Goal: Task Accomplishment & Management: Use online tool/utility

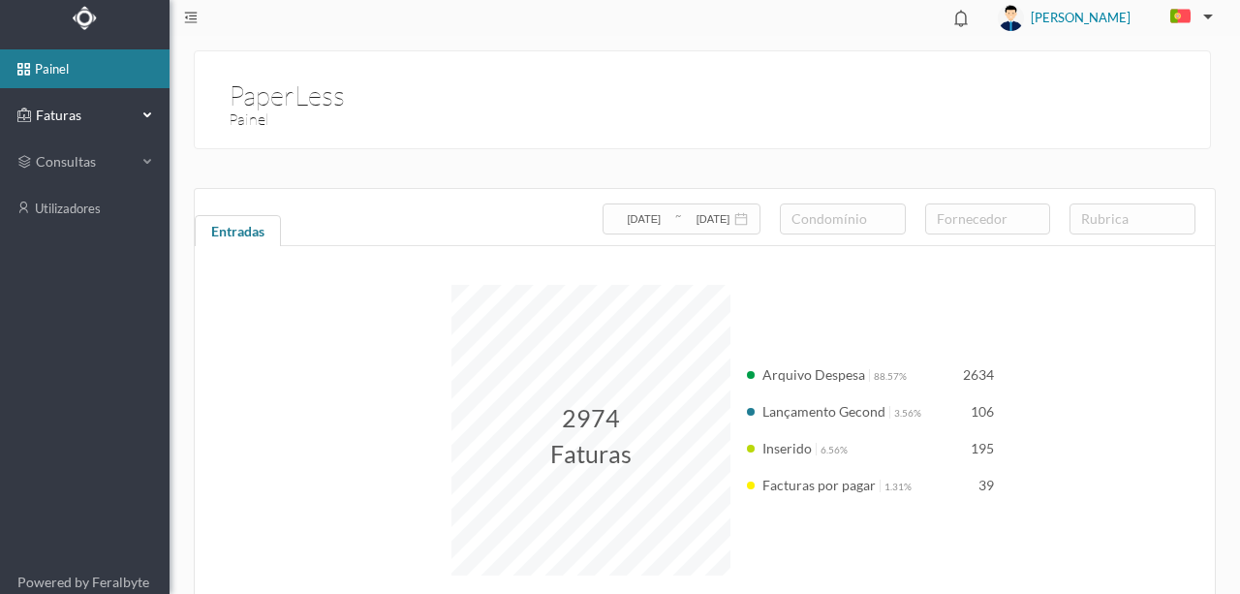
click at [44, 120] on span "Faturas" at bounding box center [84, 115] width 107 height 19
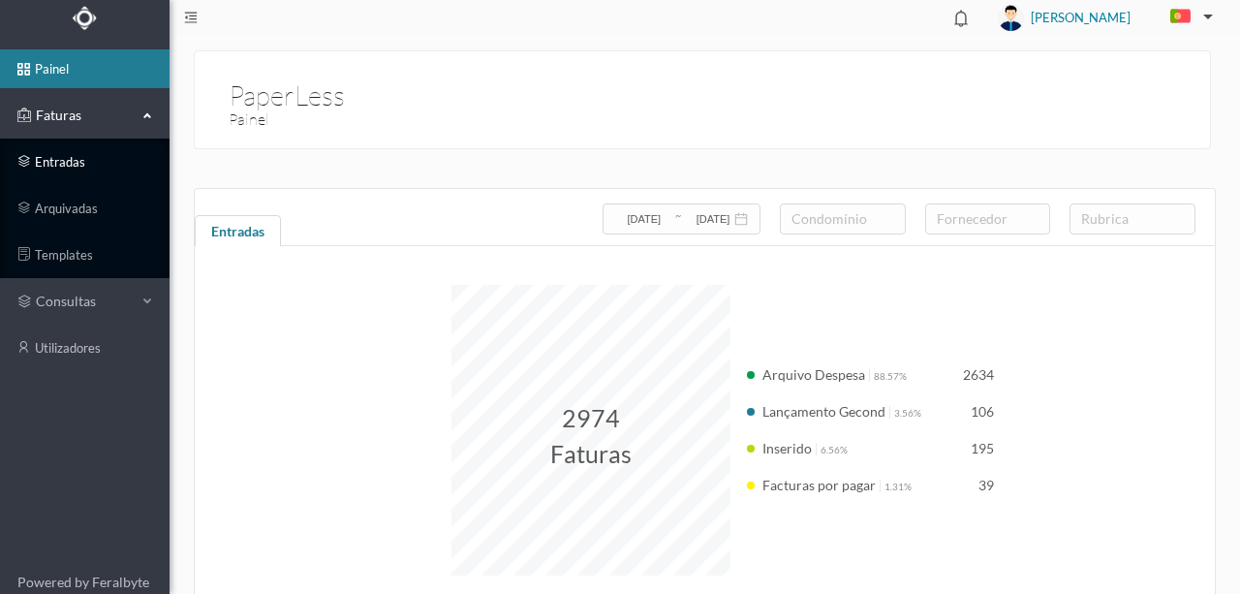
click at [63, 159] on link "entradas" at bounding box center [84, 161] width 169 height 39
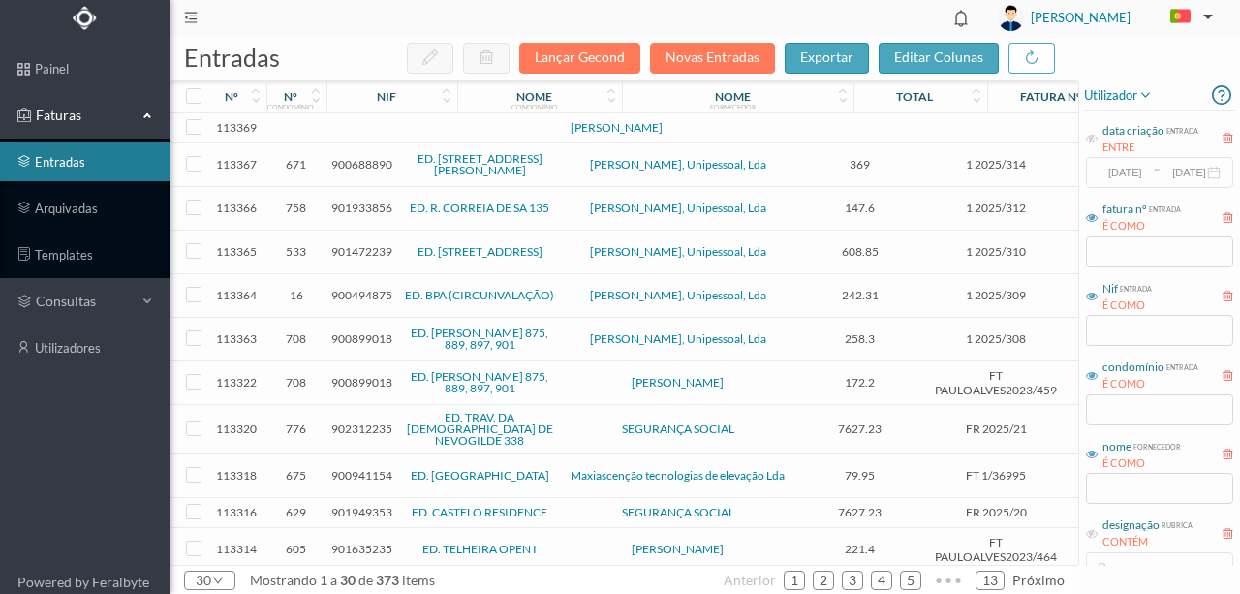
scroll to position [194, 0]
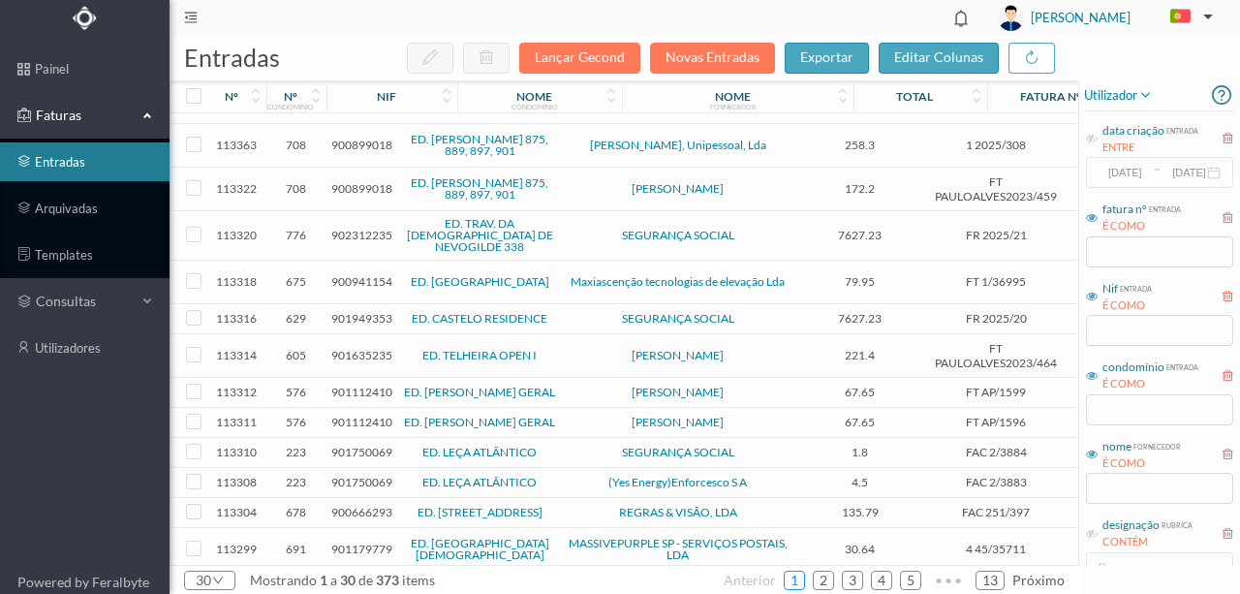
click at [797, 575] on link "1" at bounding box center [793, 580] width 19 height 29
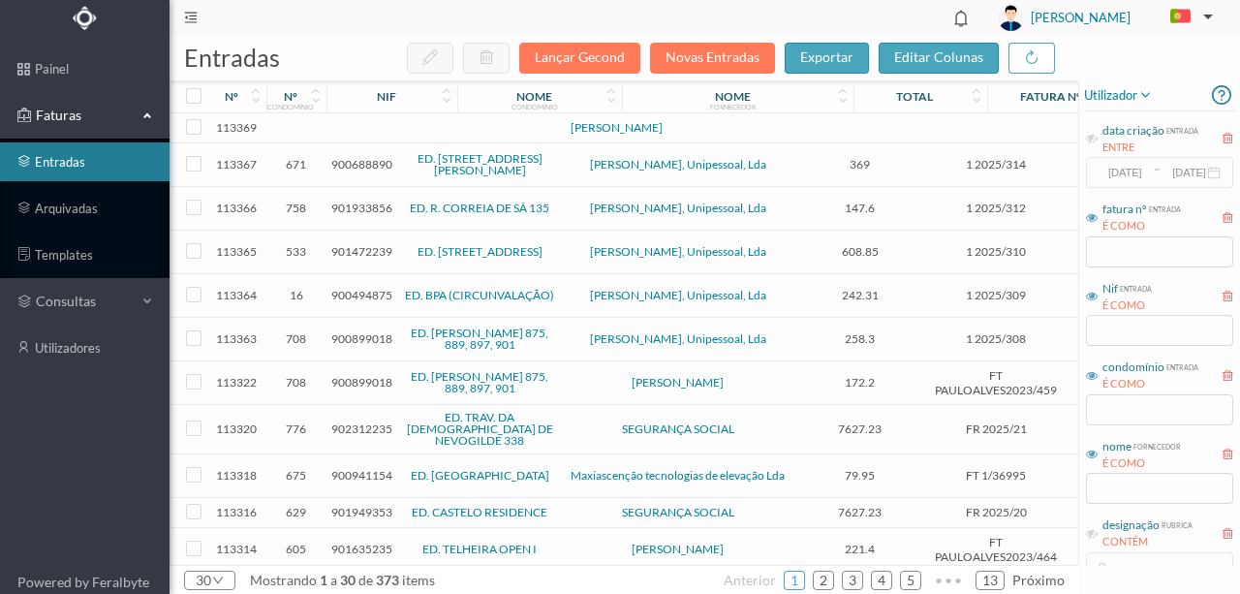
scroll to position [0, 0]
click at [396, 137] on td at bounding box center [419, 128] width 166 height 30
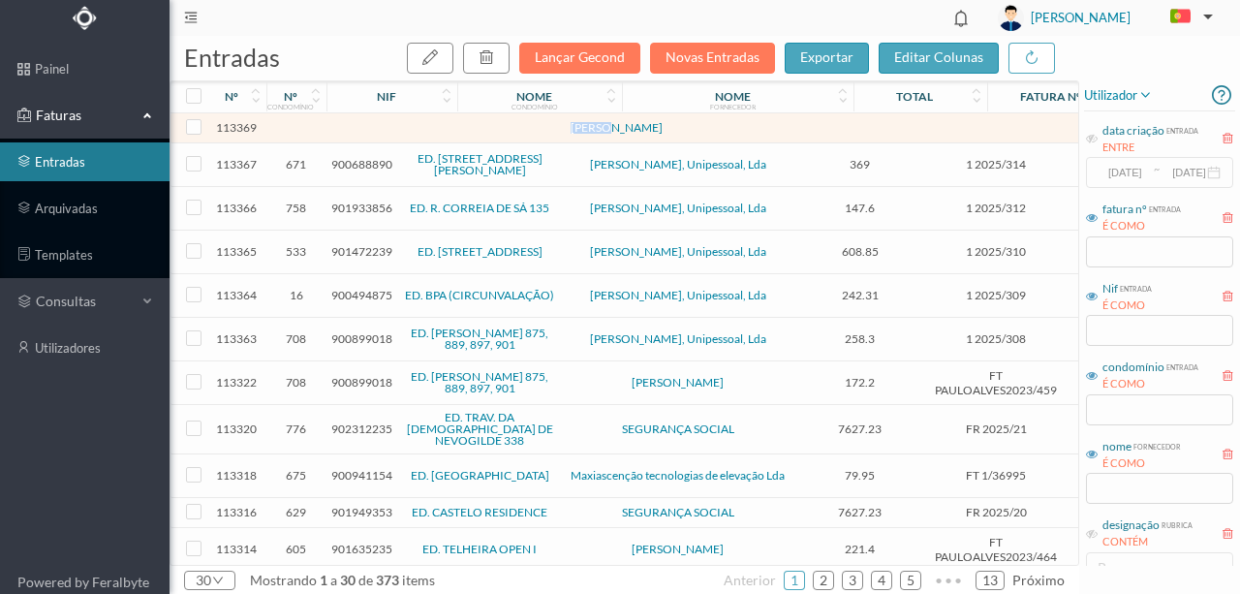
click at [396, 137] on td at bounding box center [419, 128] width 166 height 30
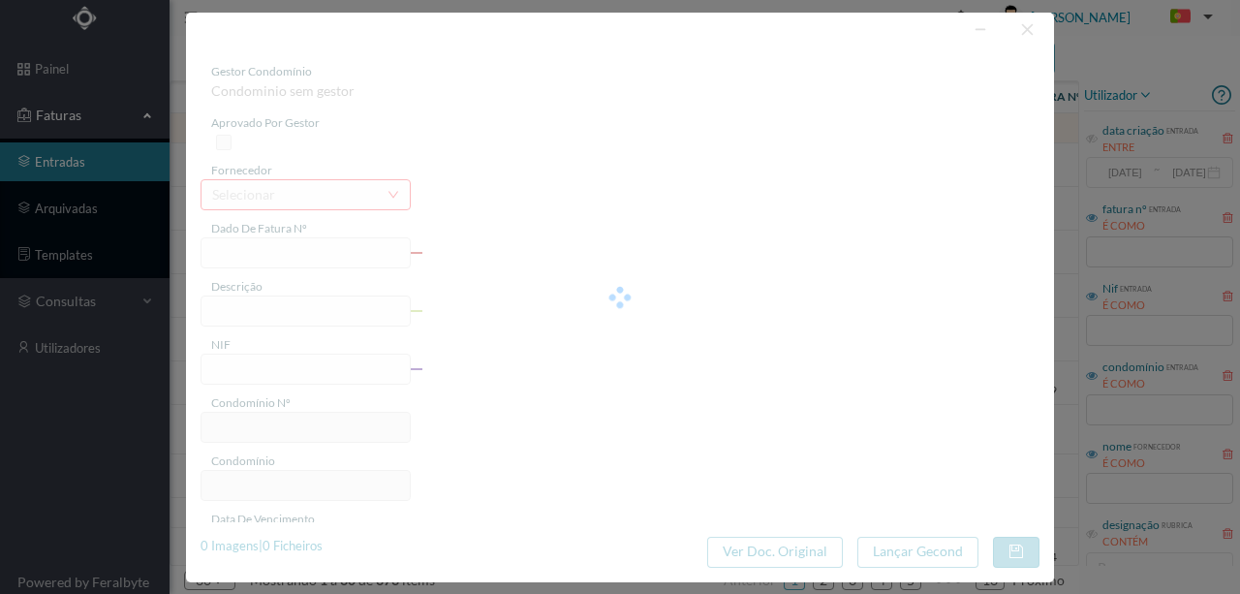
type input "ITO"
type input "0"
type input "Invalid date"
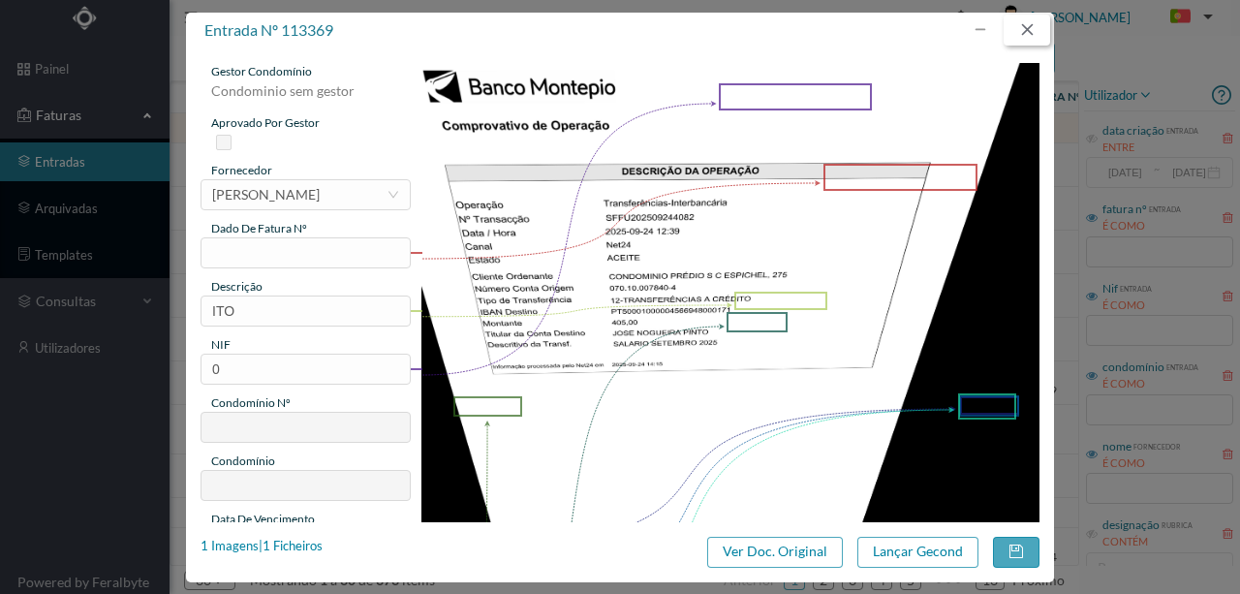
click at [1021, 29] on button "button" at bounding box center [1026, 30] width 46 height 31
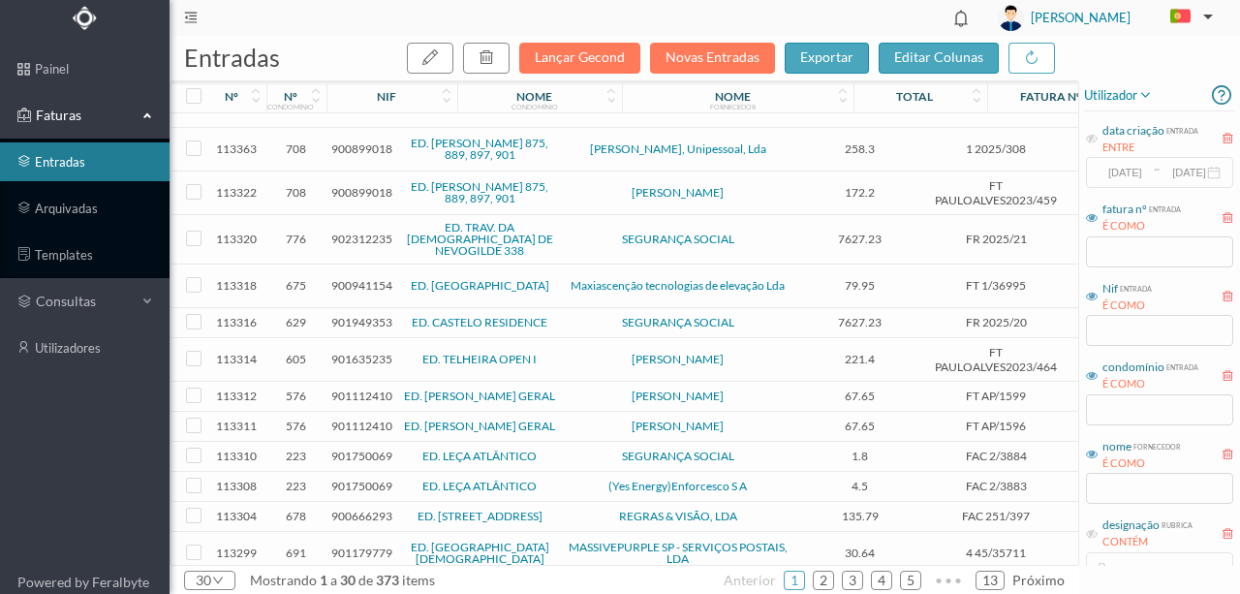
scroll to position [194, 0]
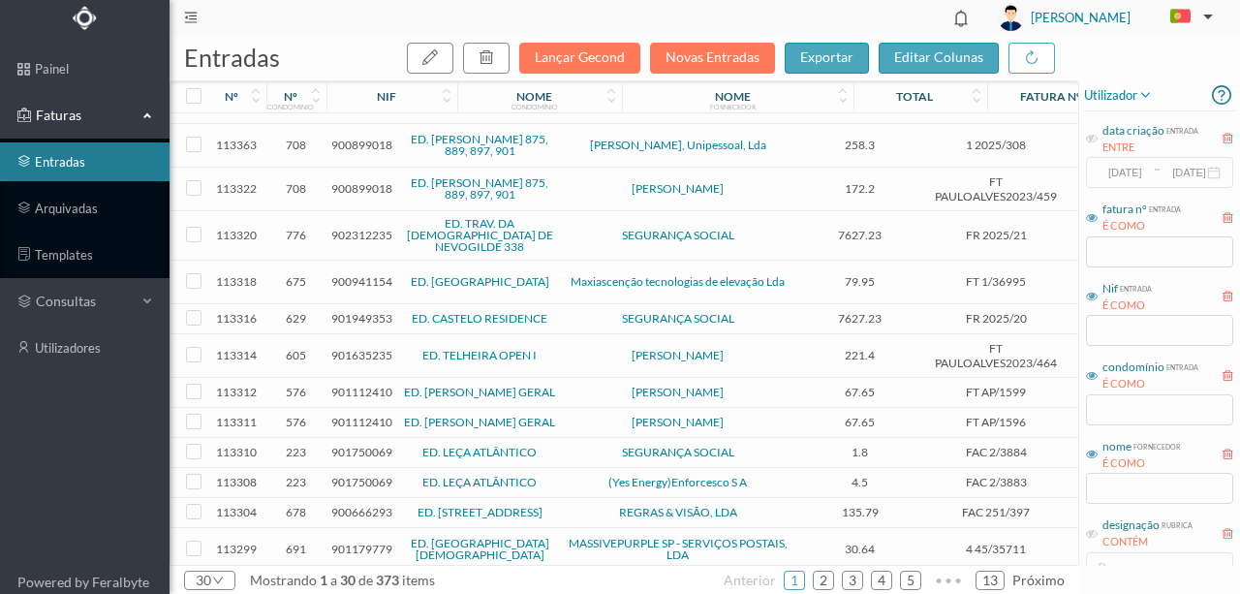
click at [356, 230] on span "902312235" at bounding box center [361, 235] width 61 height 15
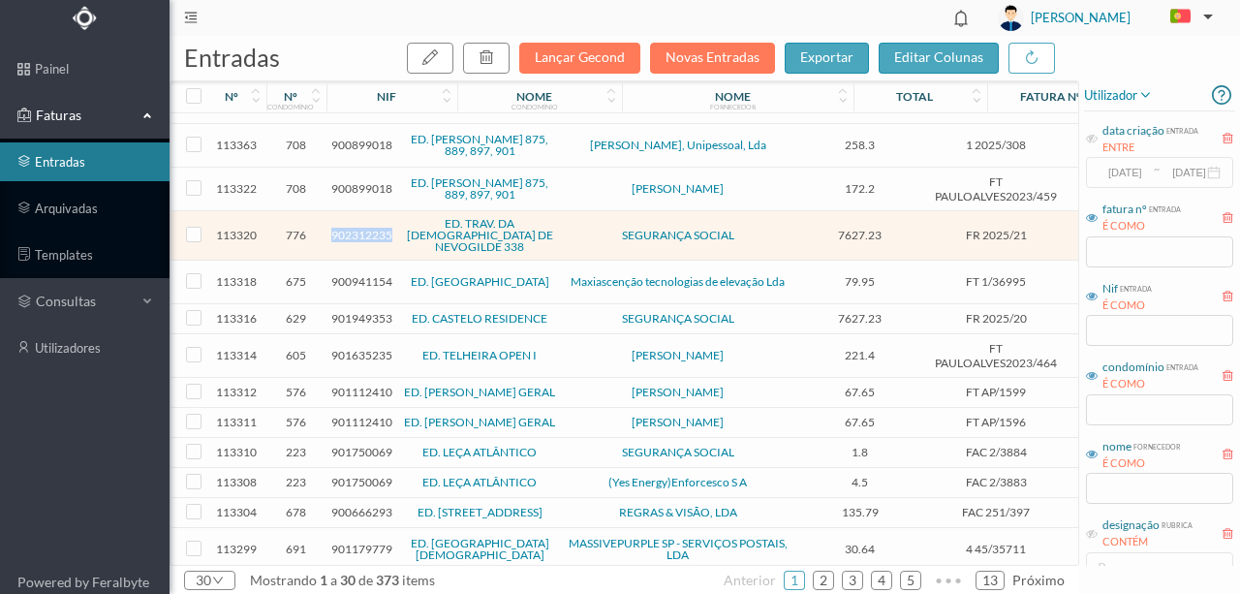
click at [356, 230] on span "902312235" at bounding box center [361, 235] width 61 height 15
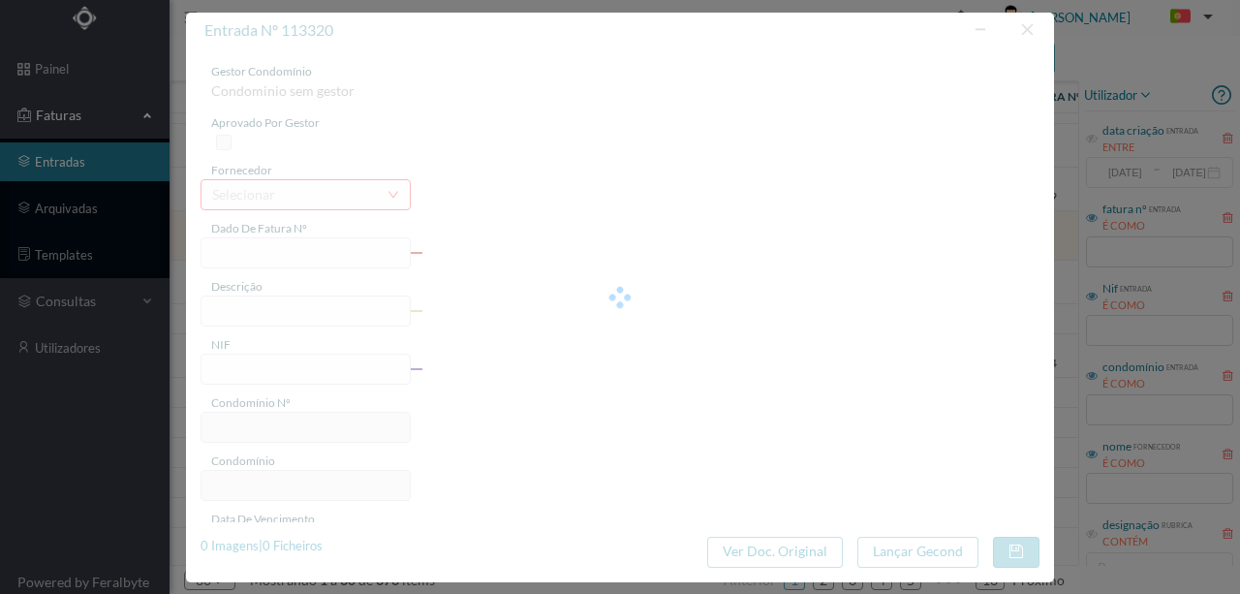
type input "FR 2025/21"
type input "902312235"
type input "Invalid date"
type input "2025-09-25"
type input "7627.23"
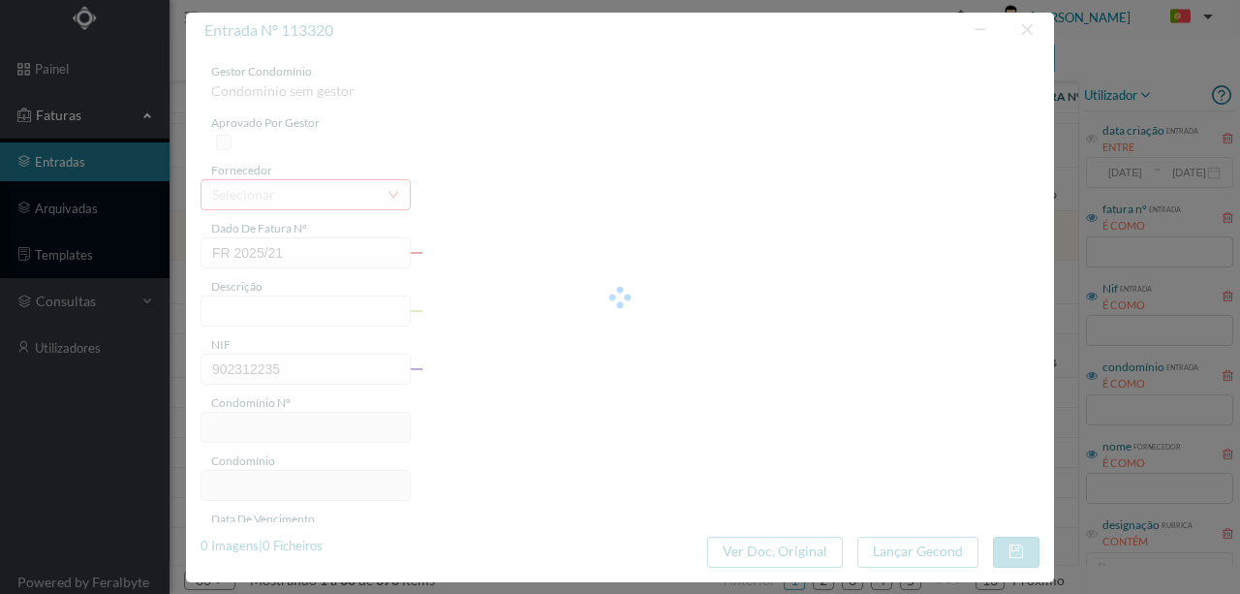
type input "776"
type input "ED. TRAV. DA [DEMOGRAPHIC_DATA] DE NEVOGILDE 338"
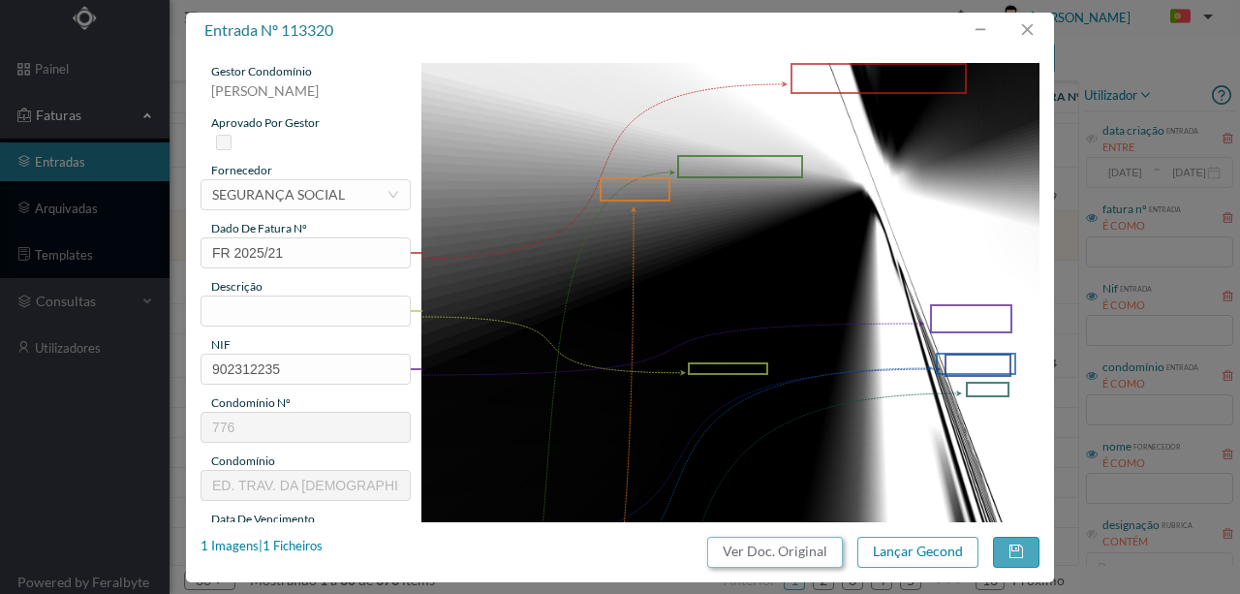
click at [810, 555] on button "Ver Doc. Original" at bounding box center [775, 551] width 136 height 31
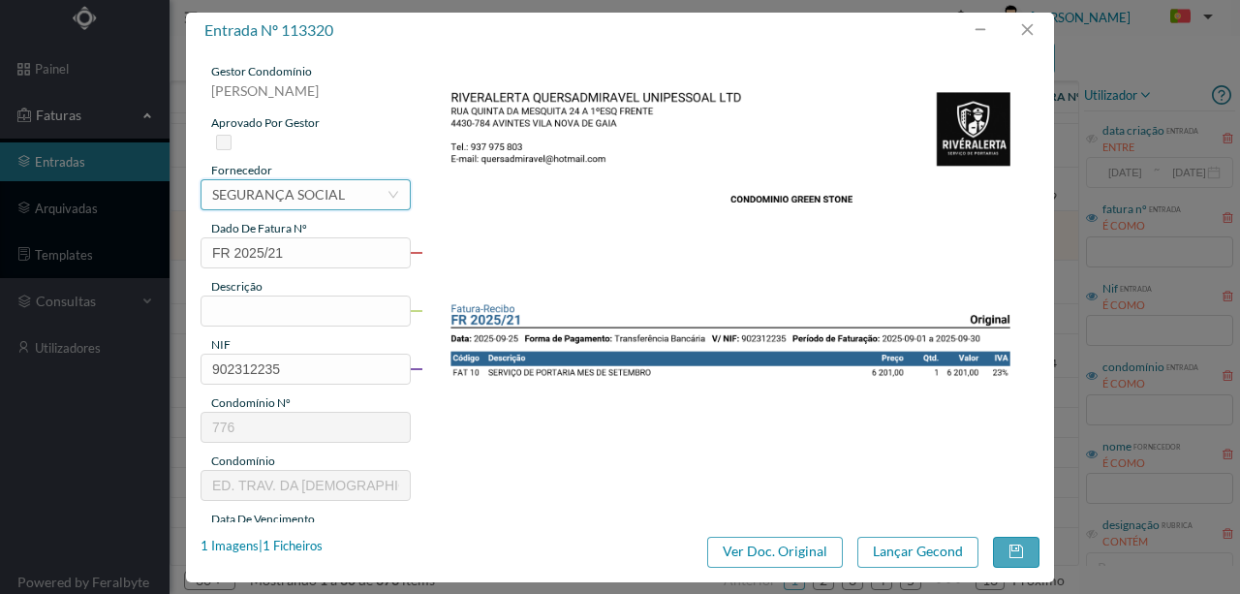
click at [241, 198] on div "SEGURANÇA SOCIAL" at bounding box center [278, 194] width 133 height 29
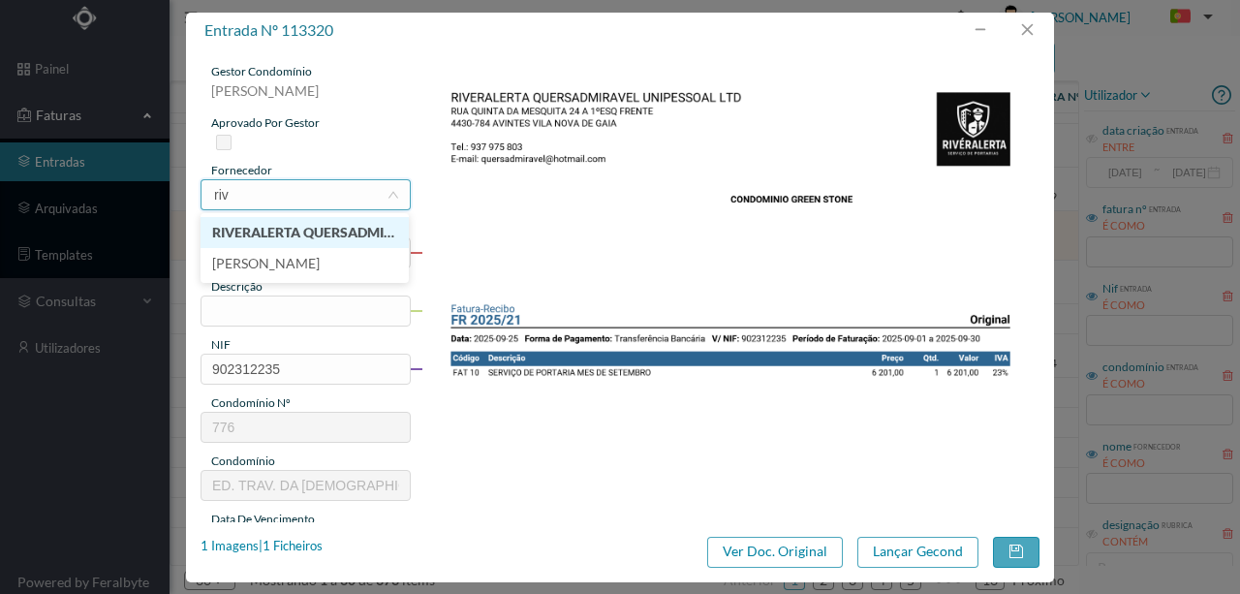
type input "rive"
click at [295, 234] on li "RIVERALERTA QUERSADMIRAVEL UNIPESSOAL, LDA" at bounding box center [304, 232] width 208 height 31
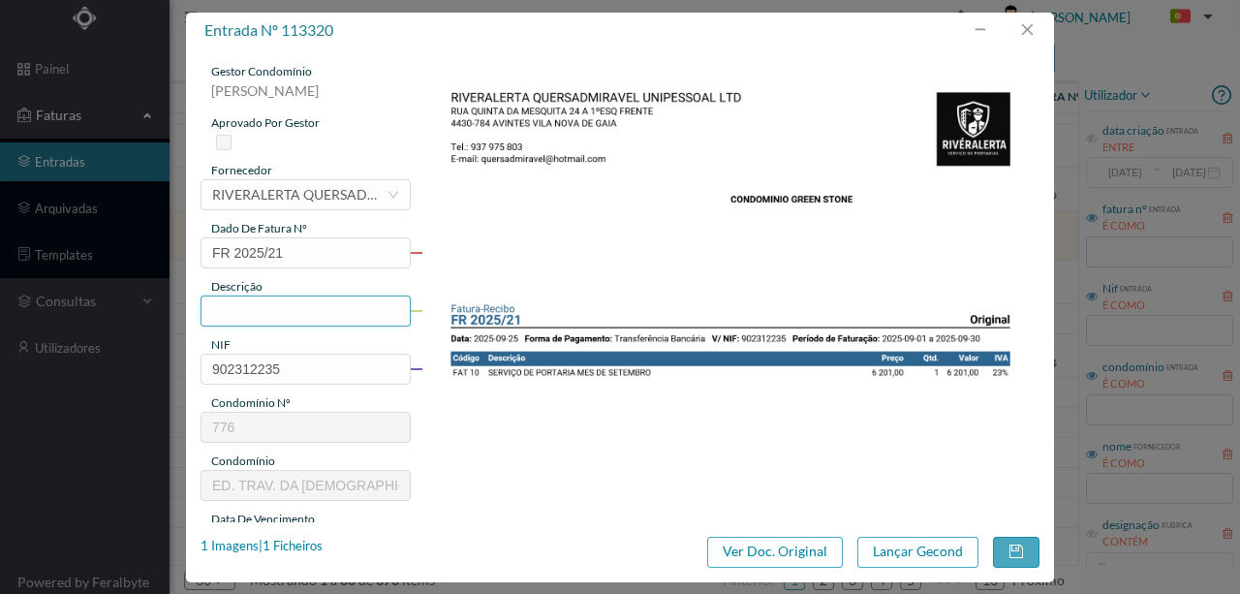
click at [222, 316] on input "text" at bounding box center [305, 310] width 210 height 31
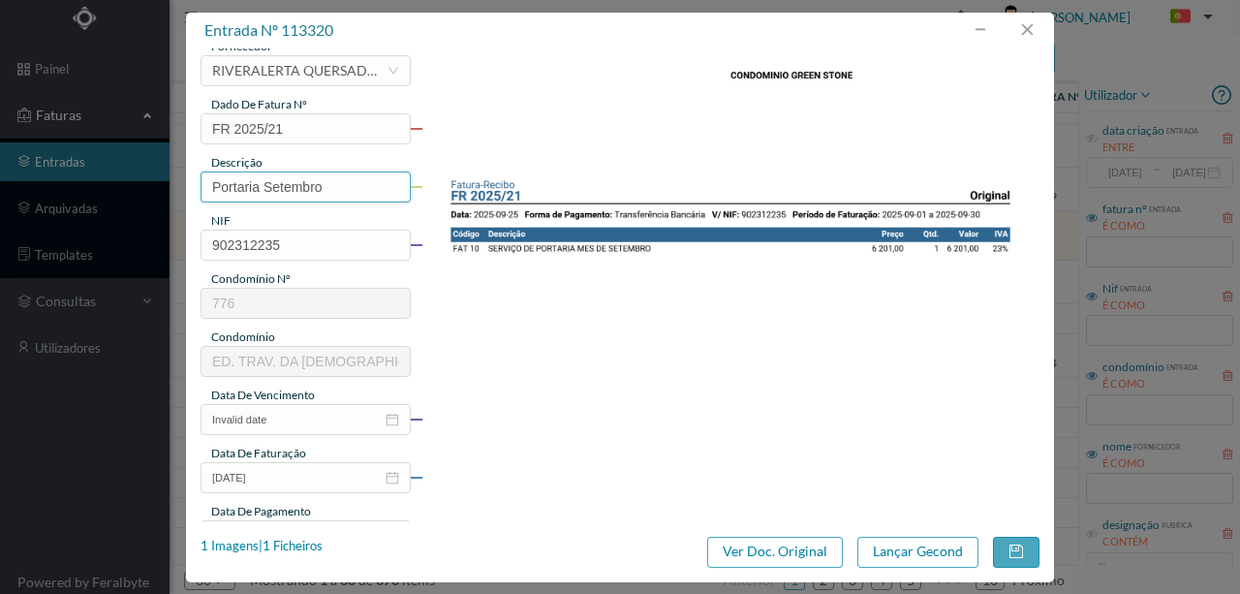
scroll to position [129, 0]
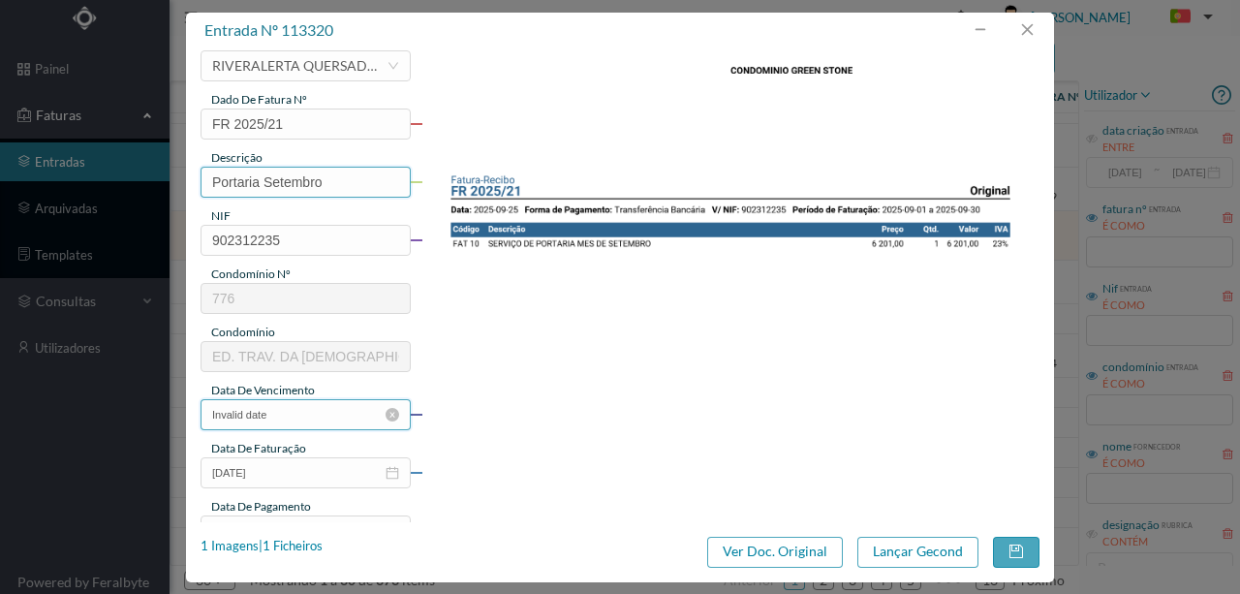
type input "Portaria Setembro"
click at [313, 411] on input "Invalid date" at bounding box center [305, 414] width 210 height 31
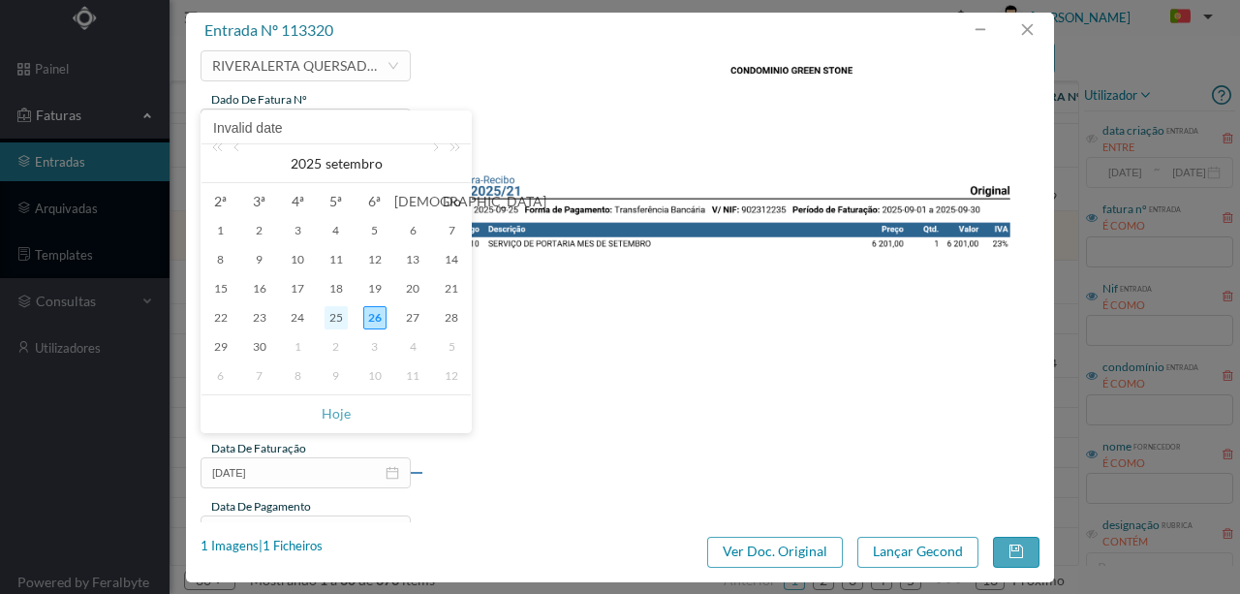
click at [337, 320] on div "25" at bounding box center [335, 317] width 23 height 23
type input "2025-09-25"
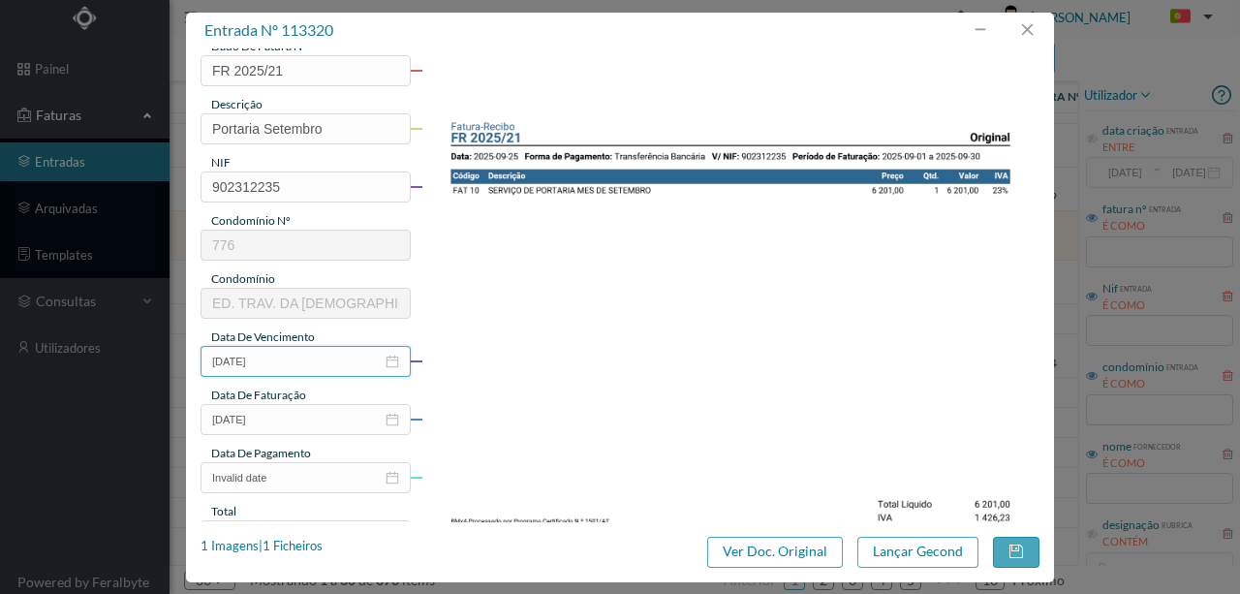
scroll to position [387, 0]
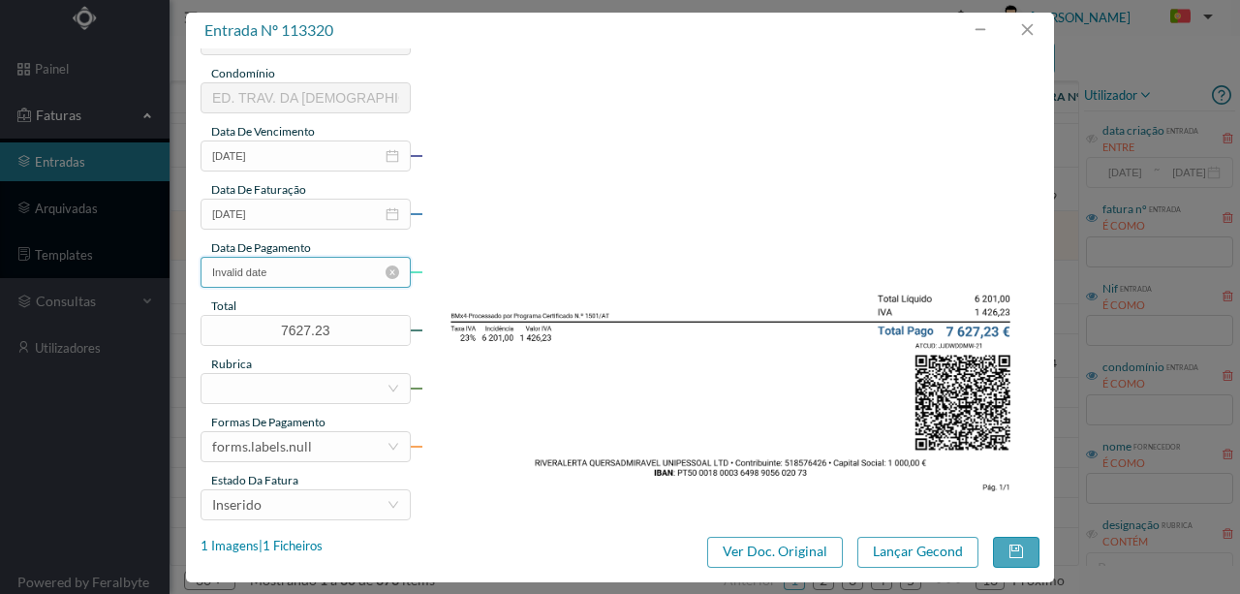
click at [341, 274] on input "Invalid date" at bounding box center [305, 272] width 210 height 31
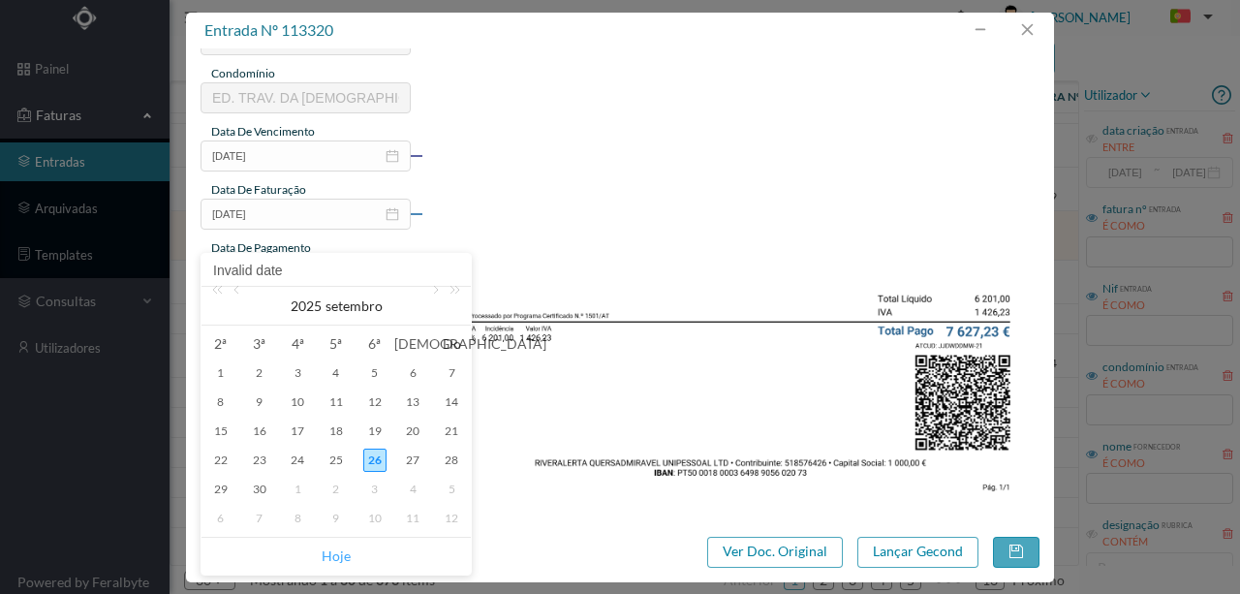
click at [336, 554] on link "Hoje" at bounding box center [336, 555] width 29 height 37
type input "2025-09-26"
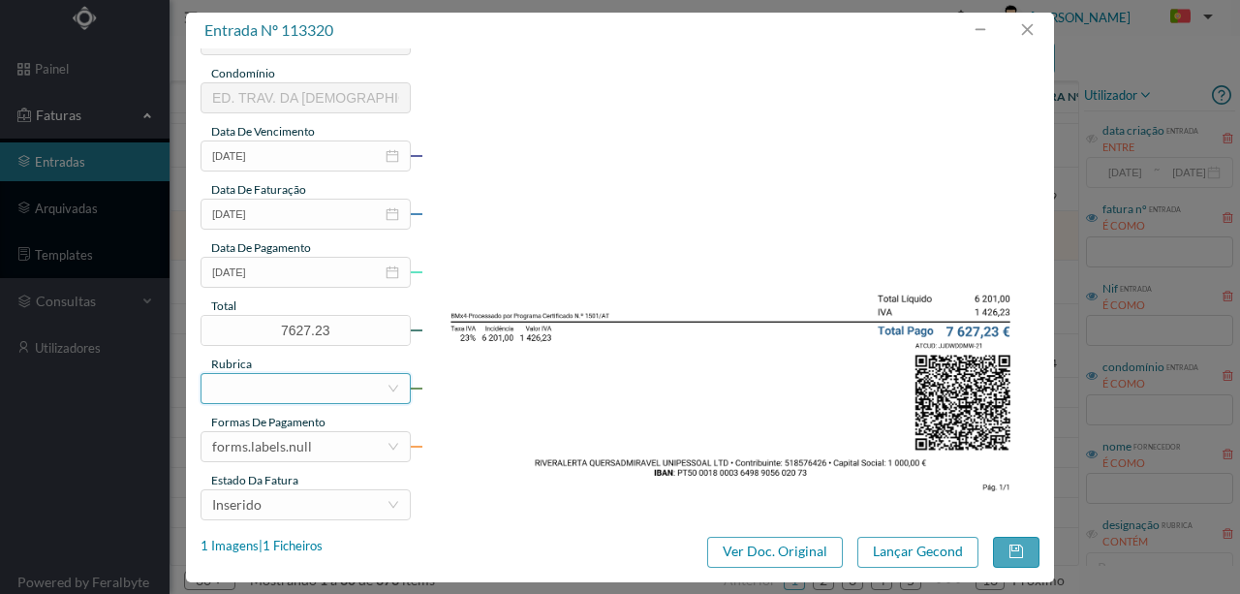
click at [234, 389] on div at bounding box center [299, 388] width 174 height 29
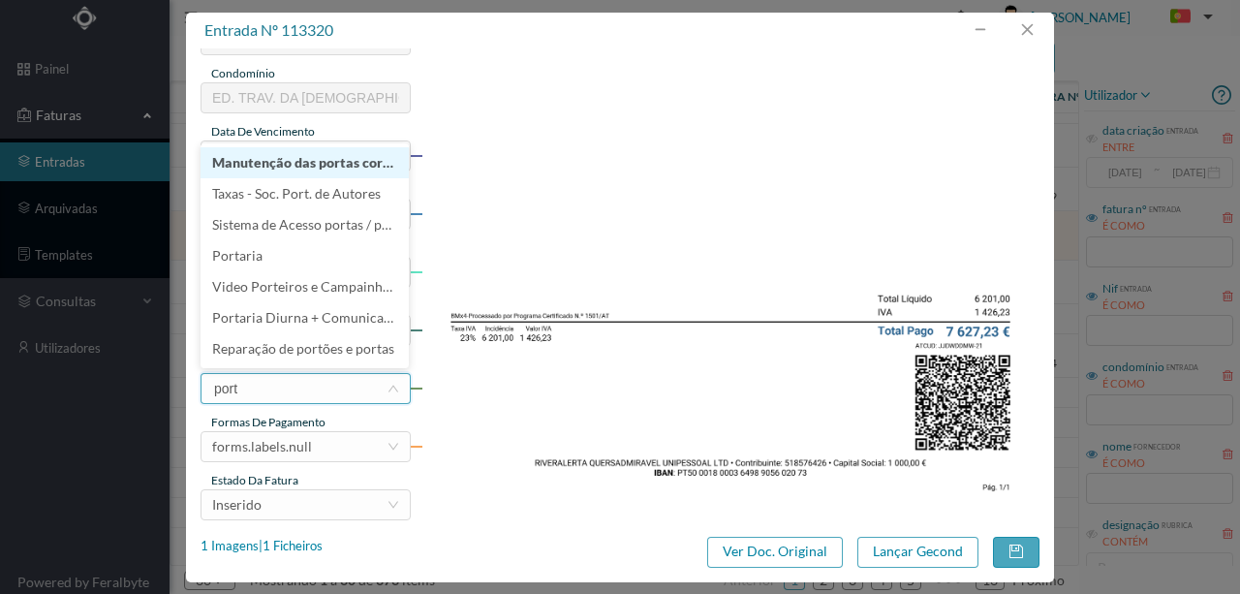
type input "porta"
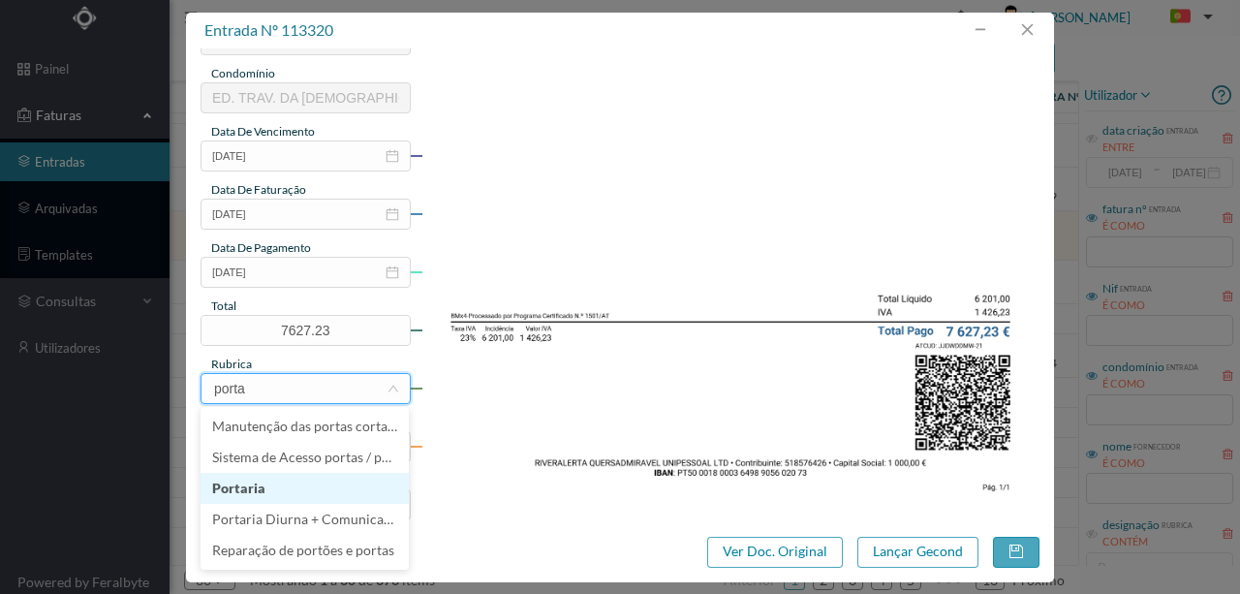
click at [241, 487] on li "Portaria" at bounding box center [304, 488] width 208 height 31
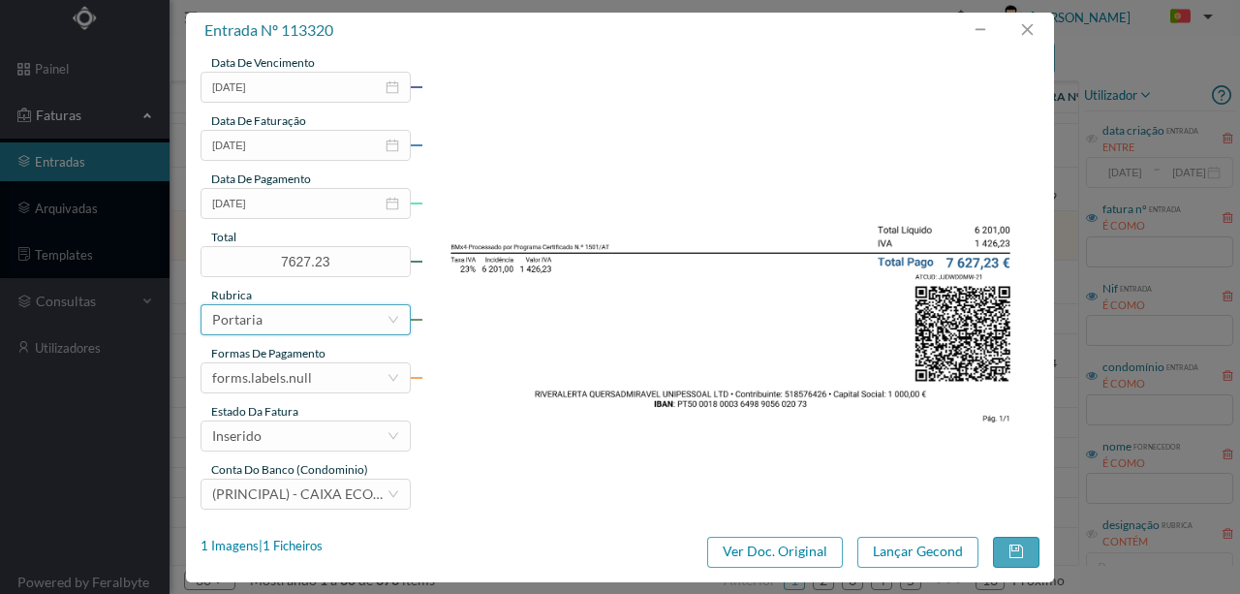
scroll to position [458, 0]
click at [314, 382] on div "forms.labels.null" at bounding box center [299, 375] width 174 height 29
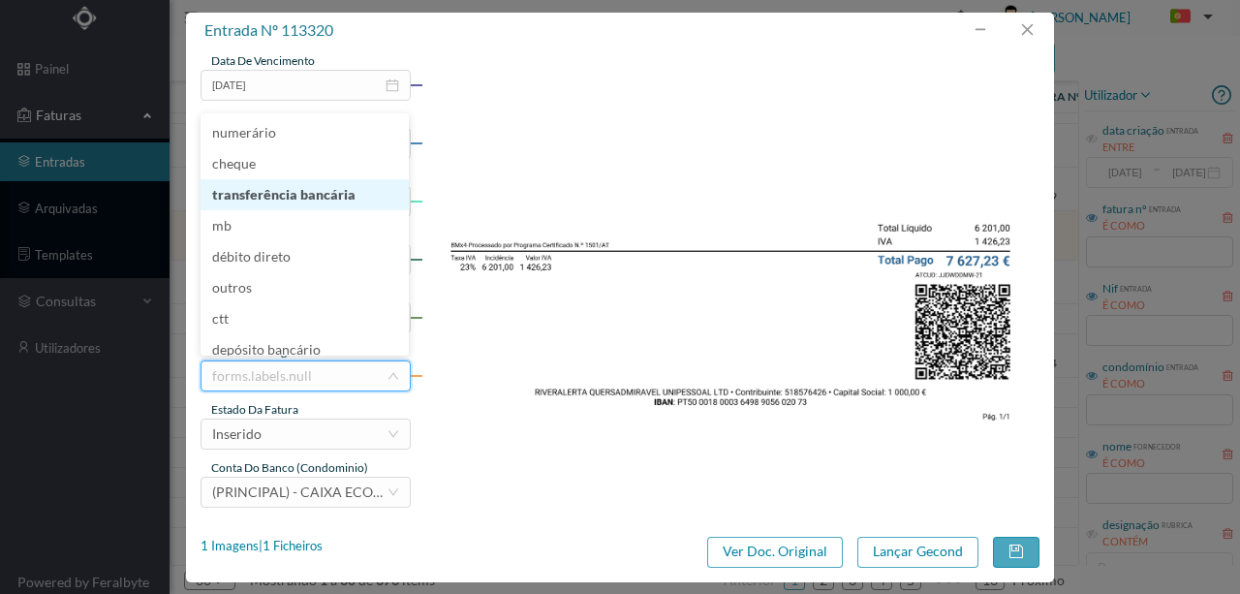
click at [336, 198] on li "transferência bancária" at bounding box center [304, 194] width 208 height 31
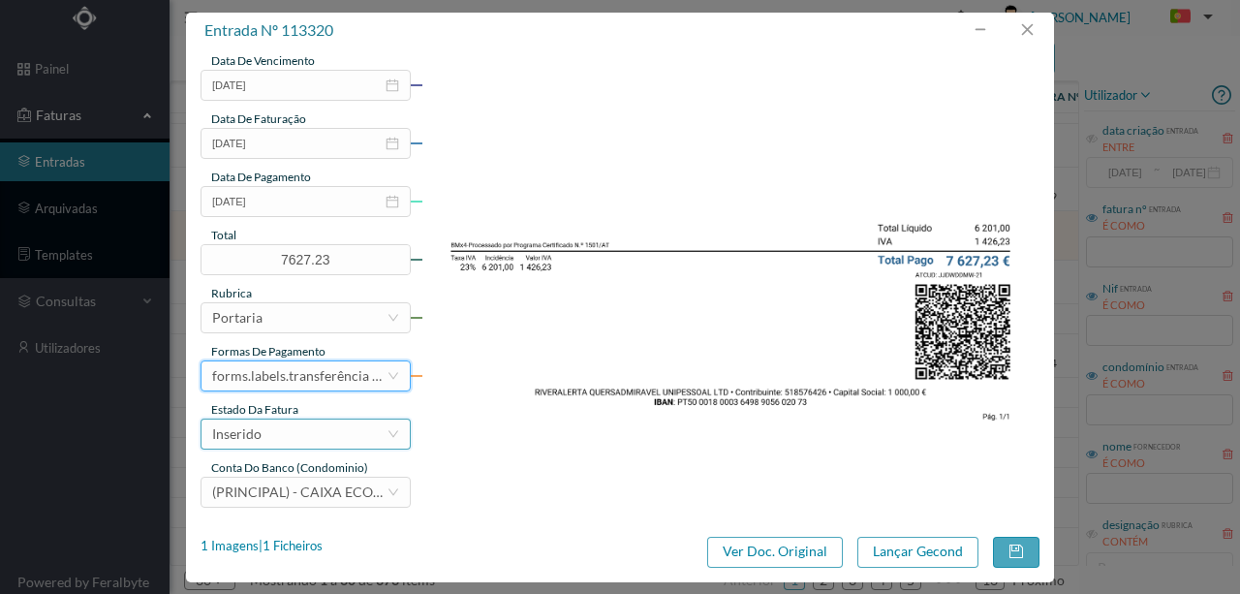
click at [288, 442] on div "Inserido" at bounding box center [299, 433] width 174 height 29
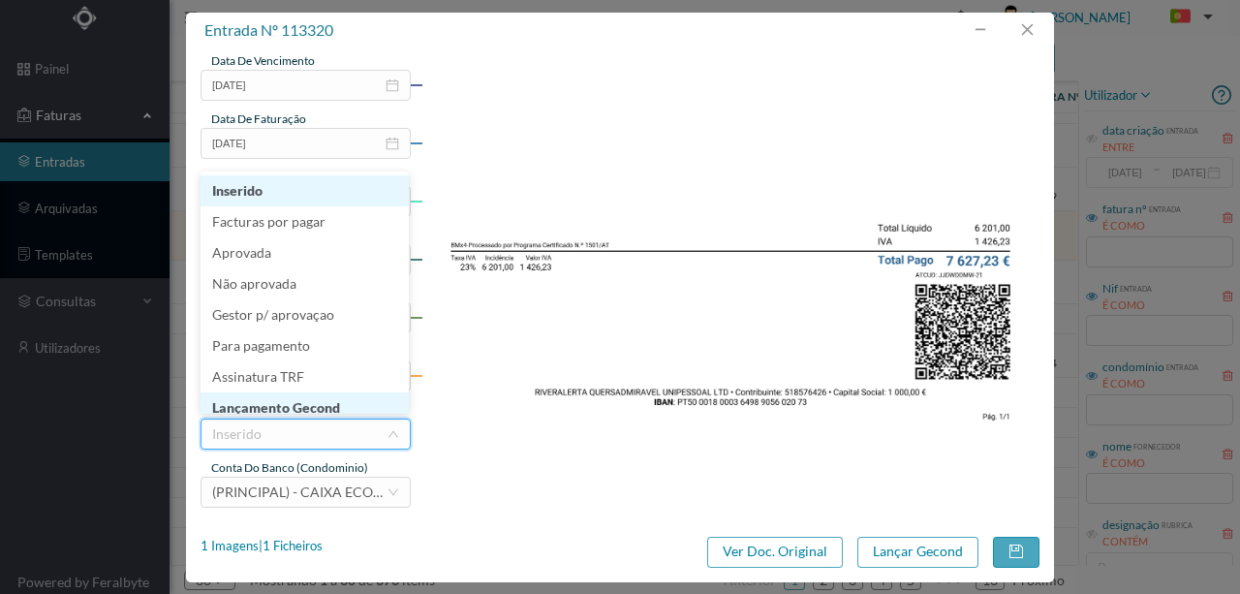
scroll to position [10, 0]
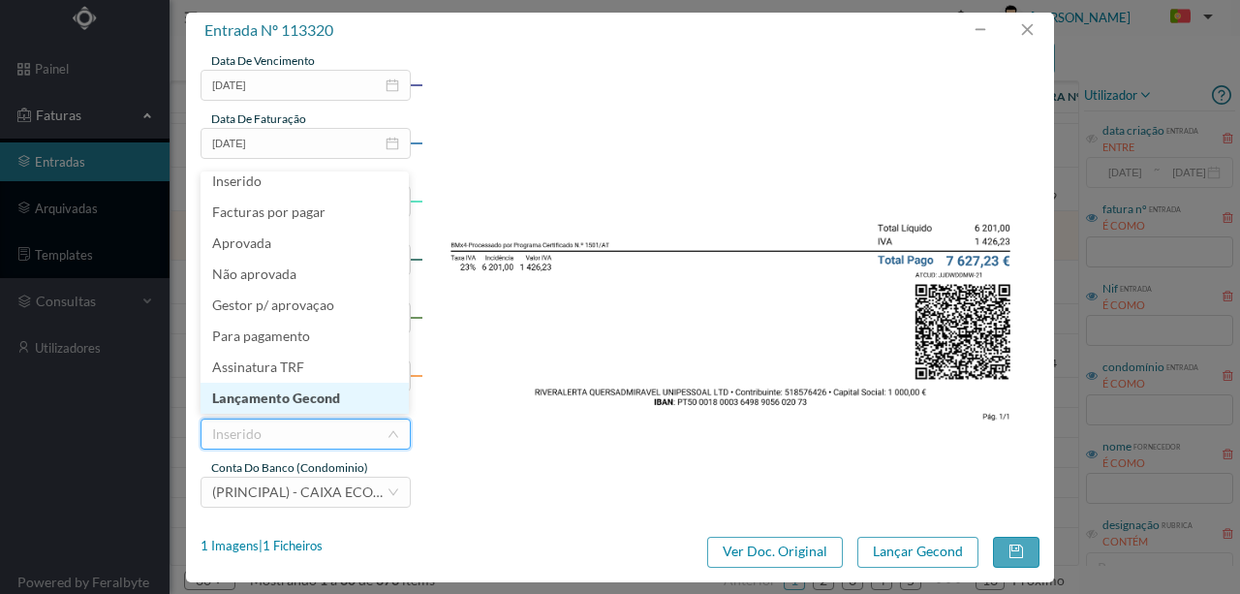
click at [304, 393] on li "Lançamento Gecond" at bounding box center [304, 398] width 208 height 31
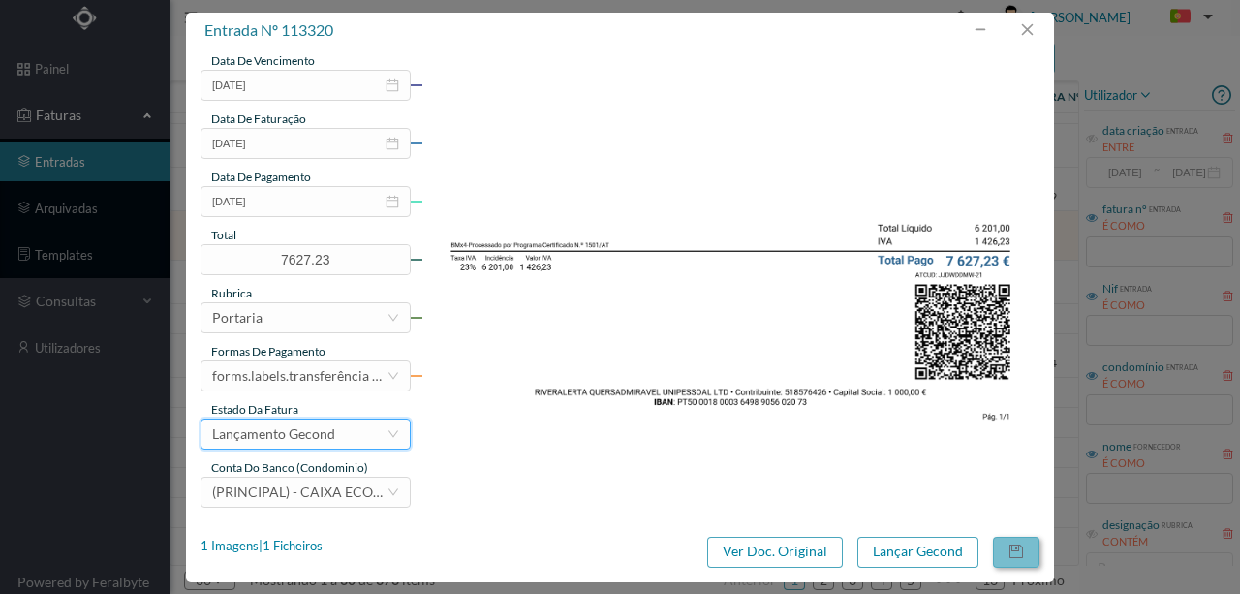
click at [1010, 548] on button "button" at bounding box center [1016, 551] width 46 height 31
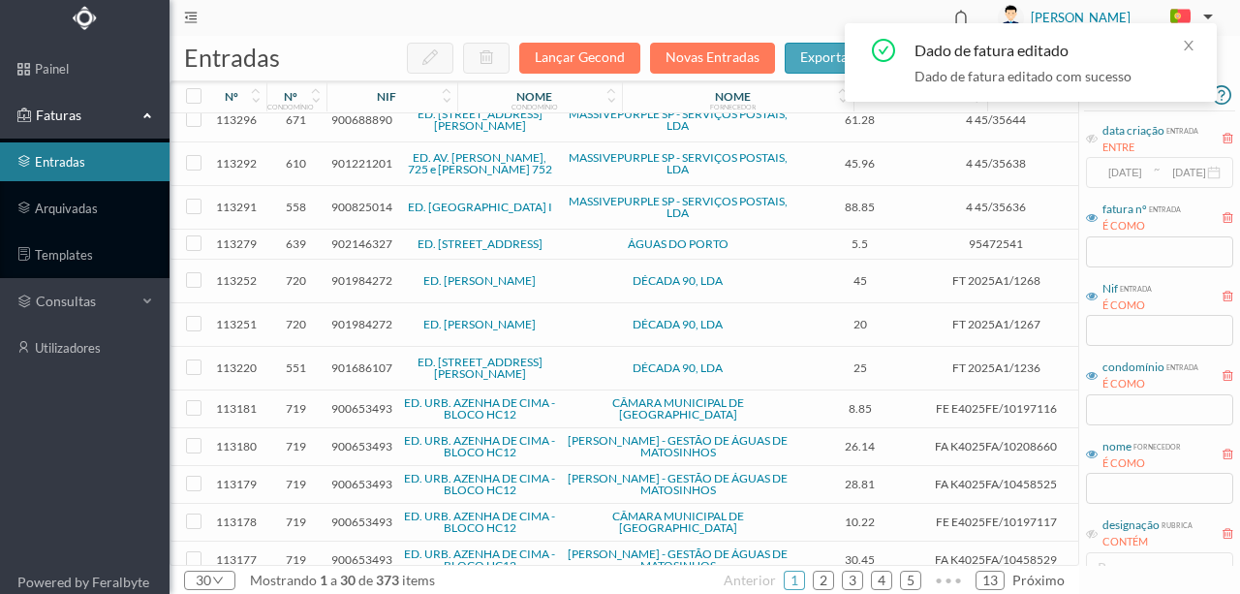
scroll to position [711, 0]
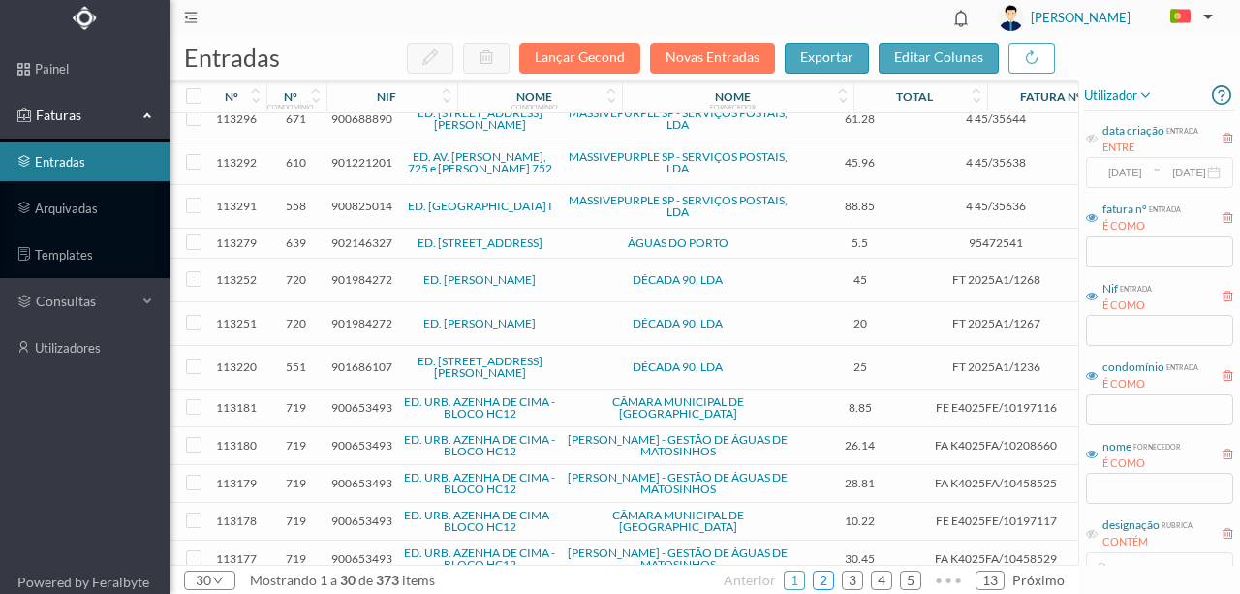
click at [831, 581] on link "2" at bounding box center [822, 580] width 19 height 29
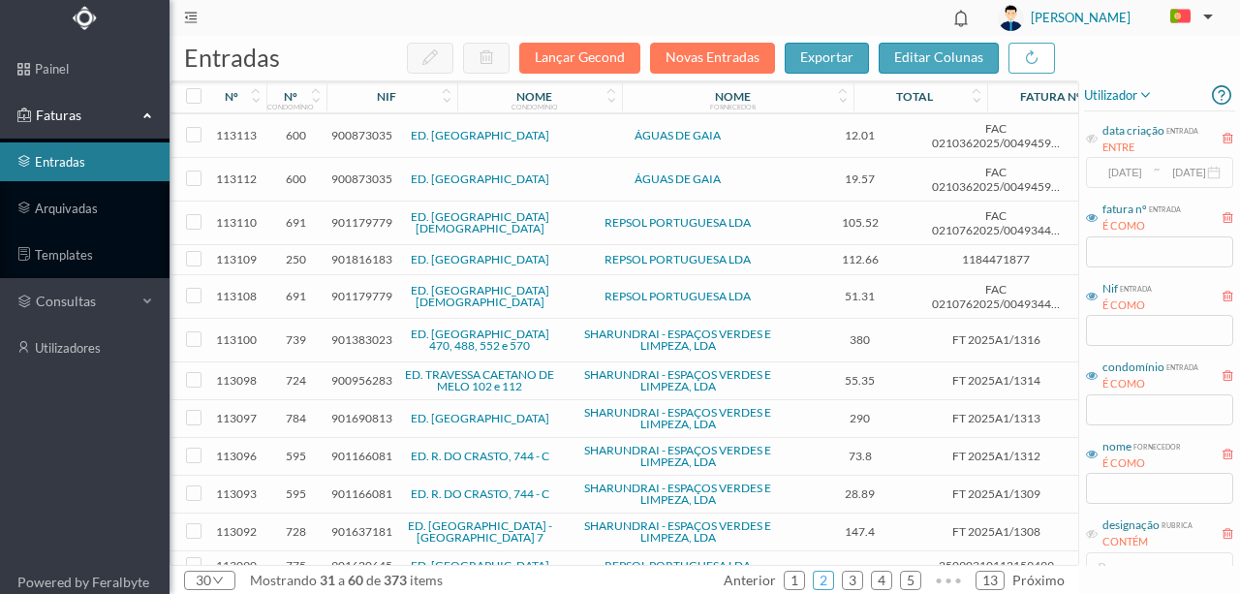
scroll to position [688, 0]
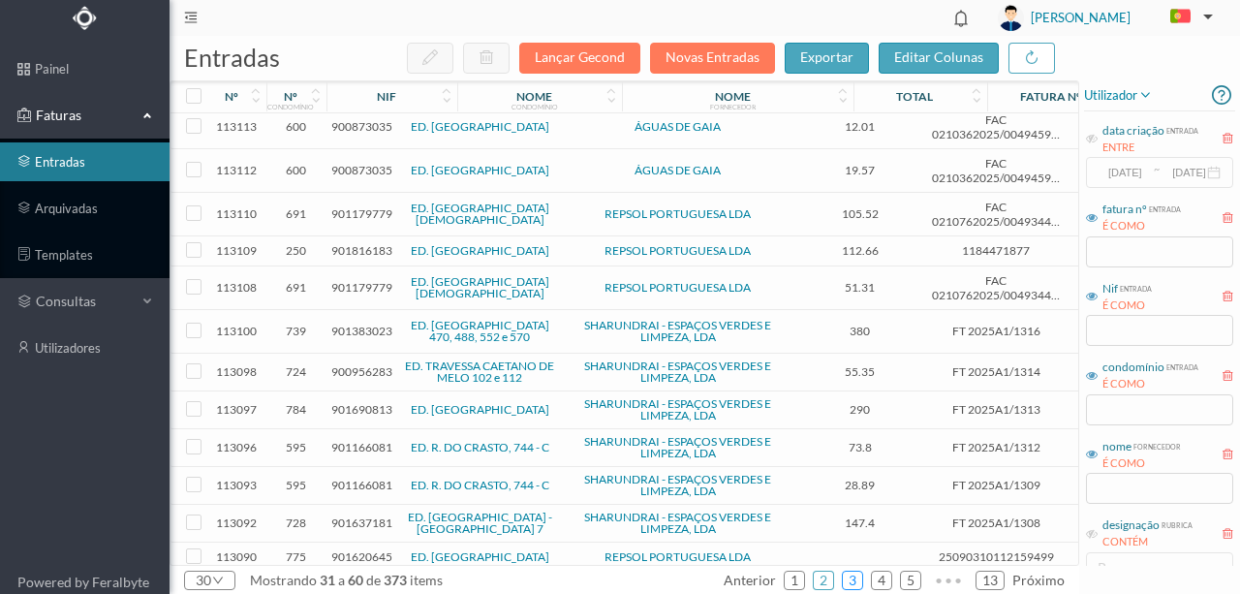
click at [852, 579] on link "3" at bounding box center [852, 580] width 19 height 29
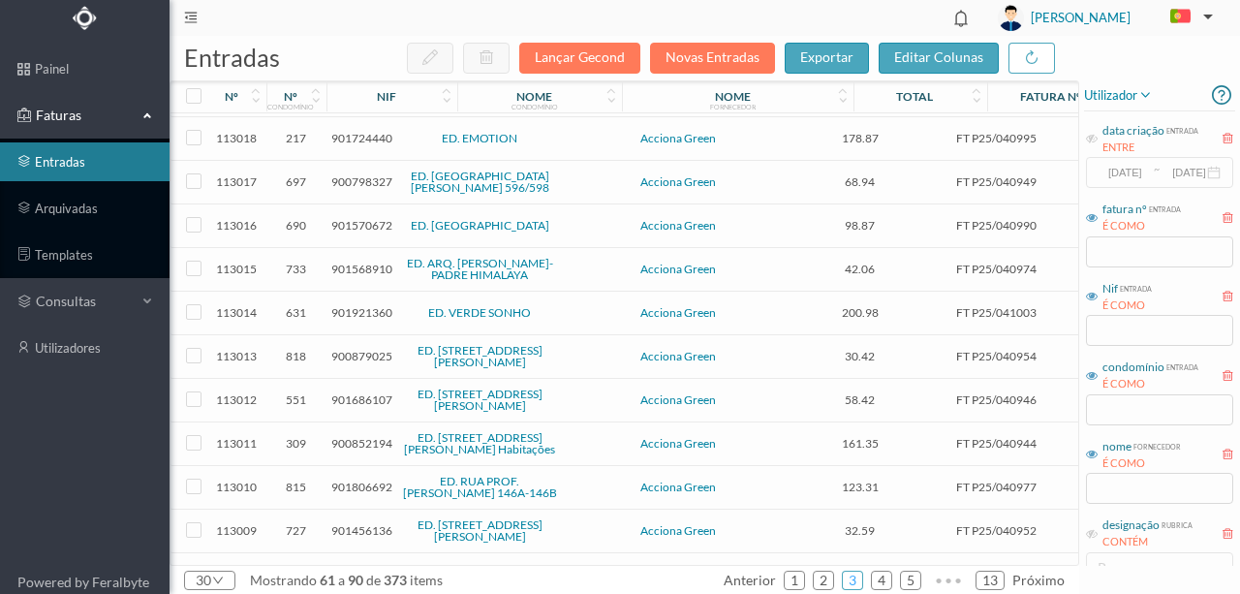
scroll to position [806, 0]
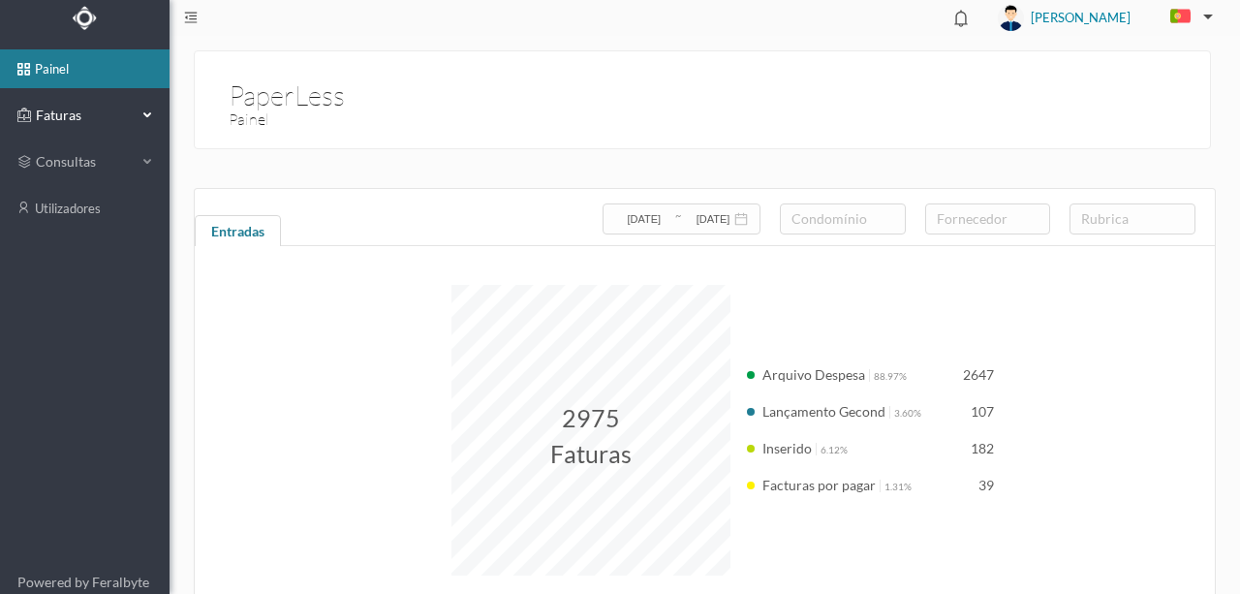
click at [64, 118] on span "Faturas" at bounding box center [84, 115] width 107 height 19
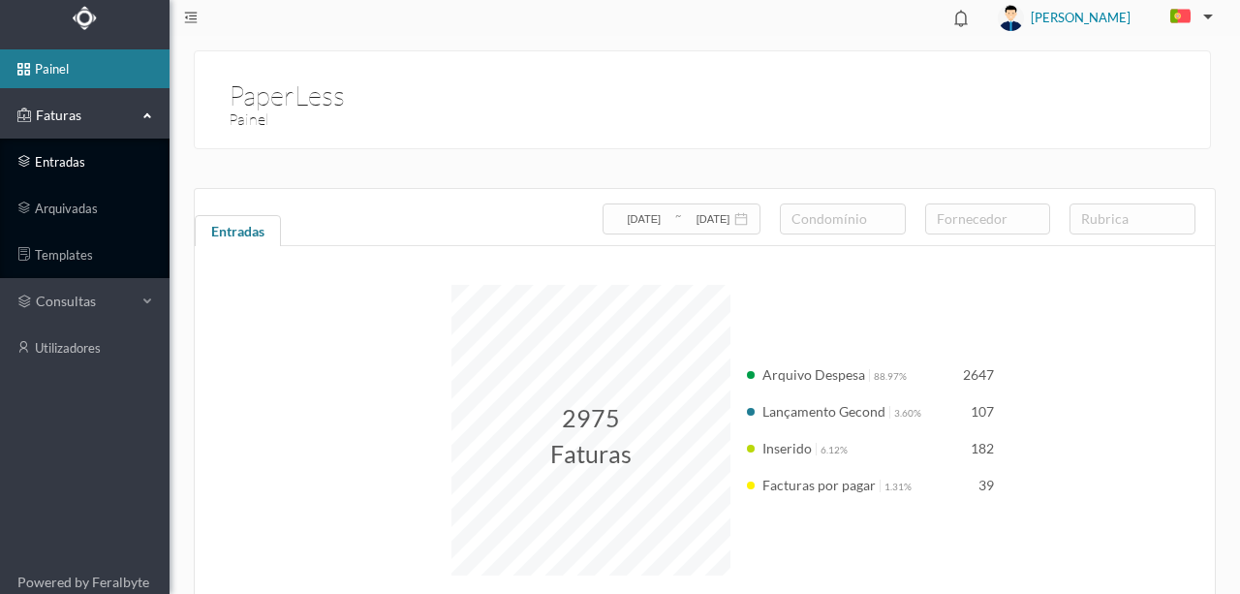
click at [77, 155] on link "entradas" at bounding box center [84, 161] width 169 height 39
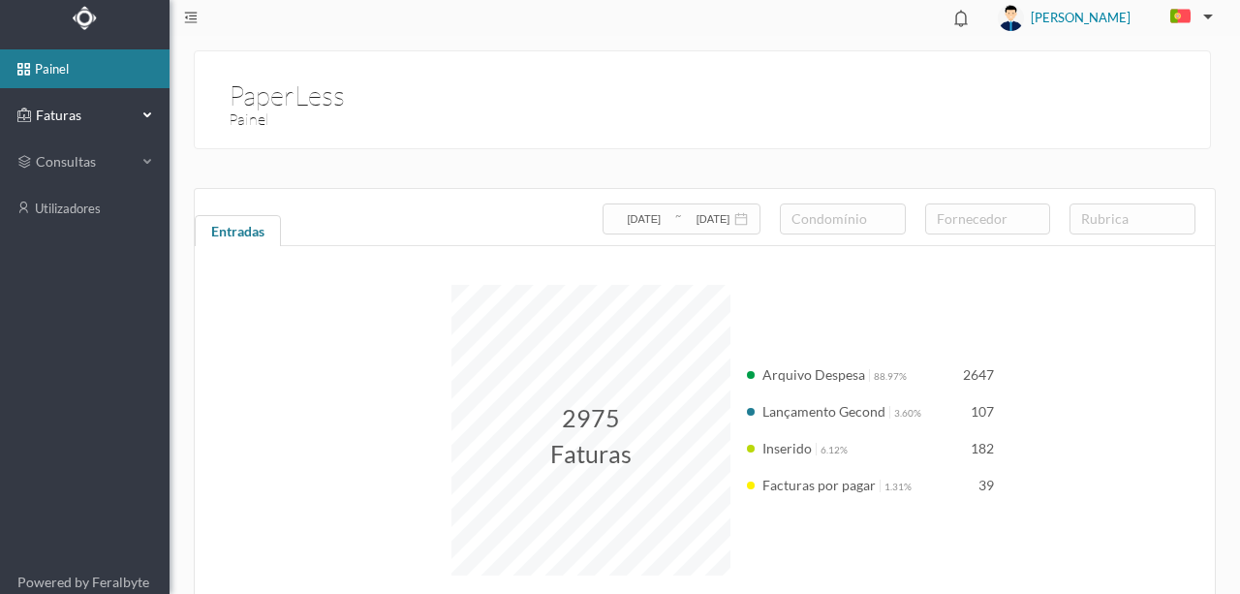
click at [67, 116] on span "Faturas" at bounding box center [84, 115] width 107 height 19
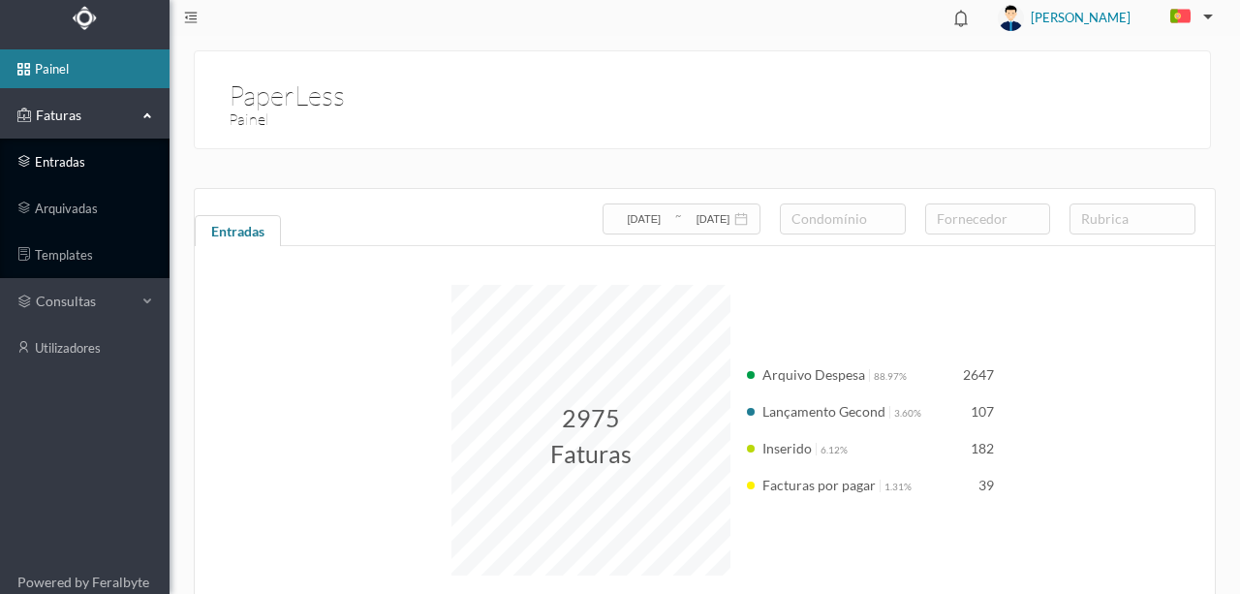
click at [57, 161] on link "entradas" at bounding box center [84, 161] width 169 height 39
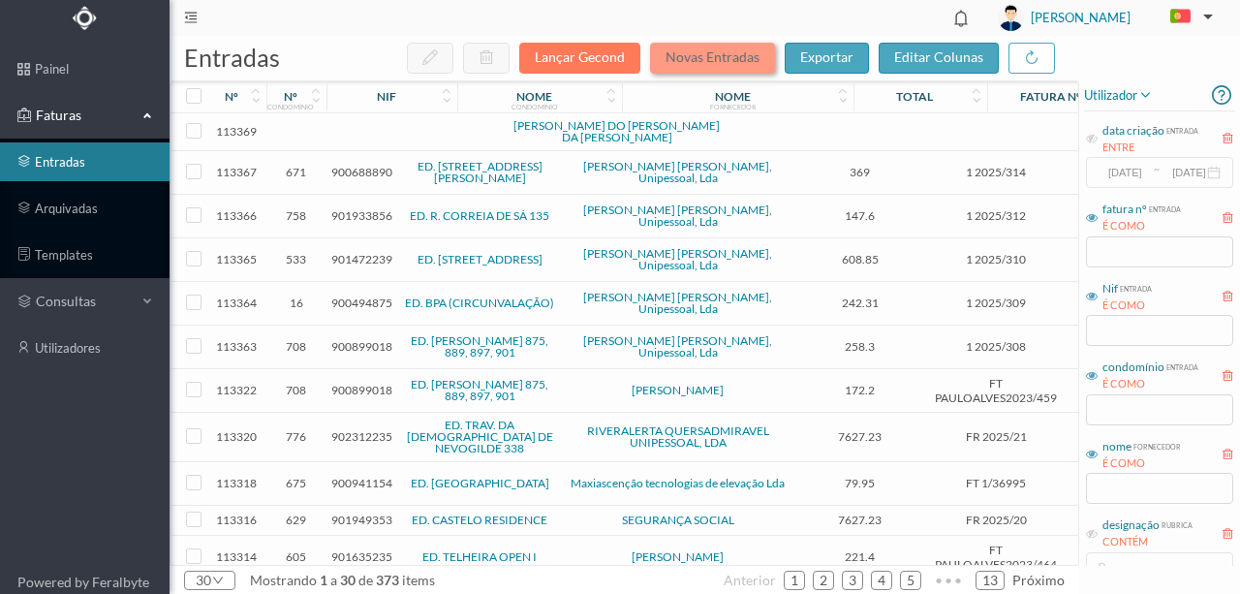
click at [691, 59] on button "Novas Entradas" at bounding box center [712, 58] width 125 height 31
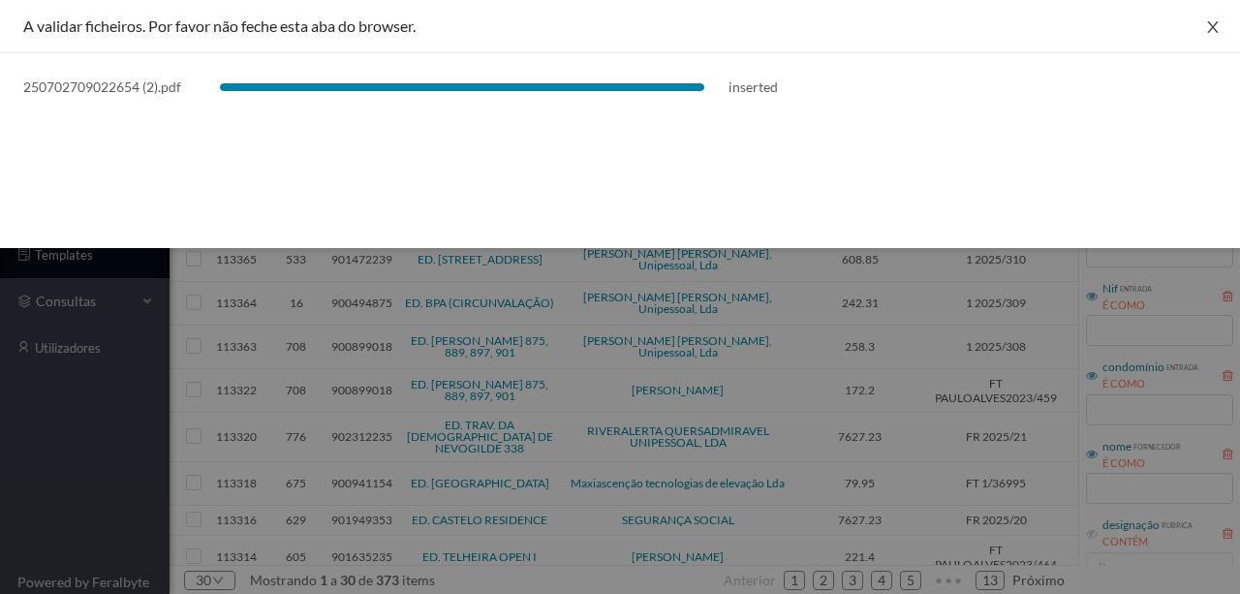
click at [1213, 28] on icon "icon: close" at bounding box center [1212, 27] width 11 height 12
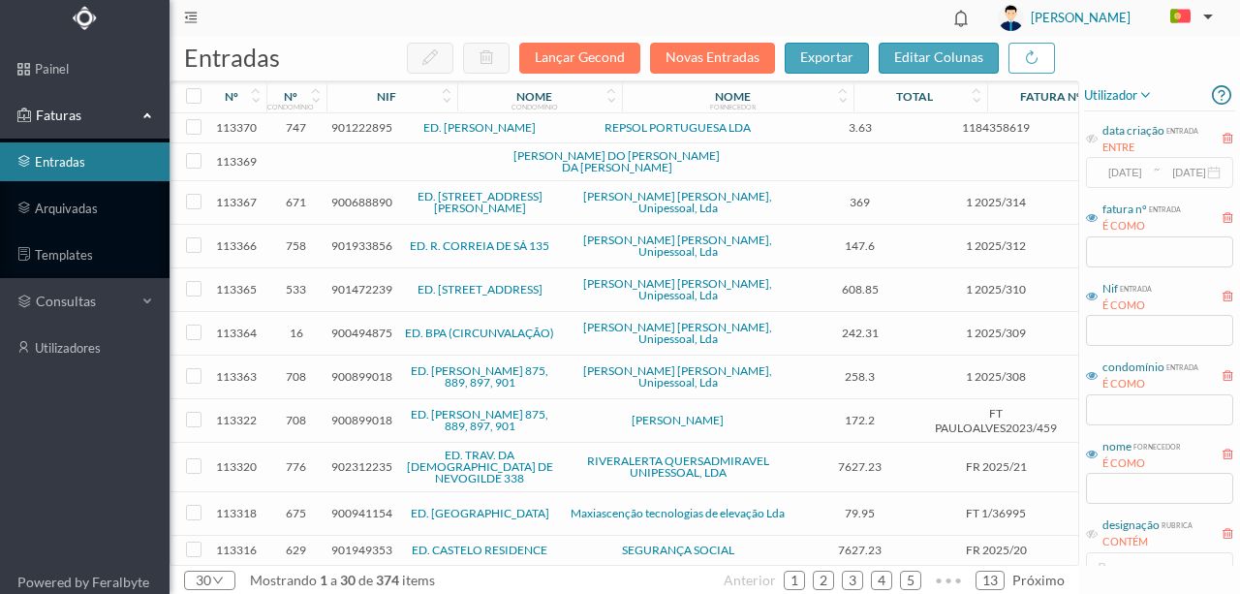
click at [351, 128] on span "901222895" at bounding box center [361, 127] width 61 height 15
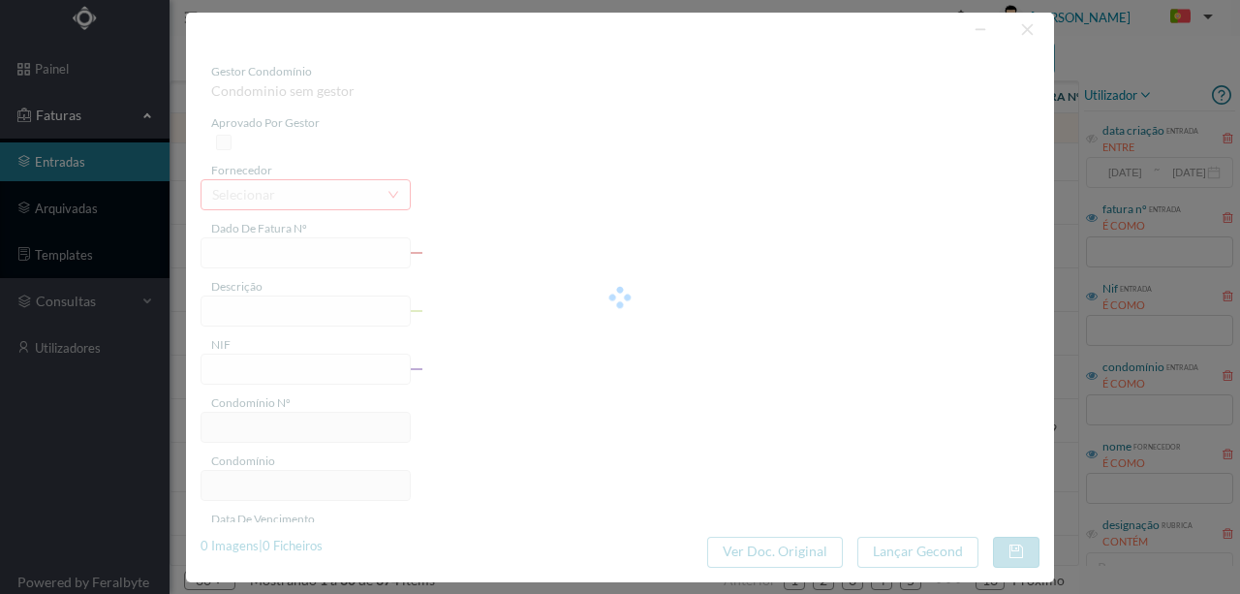
type input "1184358619"
type input "RUA MOTA PINTO, NR 226..,C"
type input "901222895"
type input "2025-07-08"
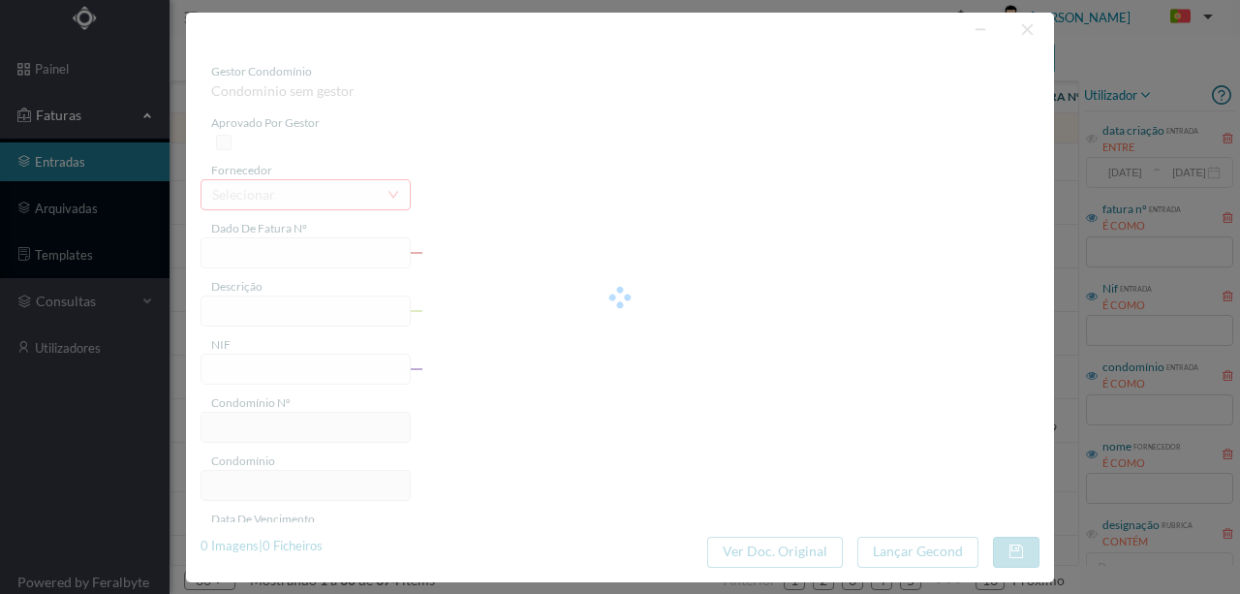
type input "2025-07-23"
type input "3.63"
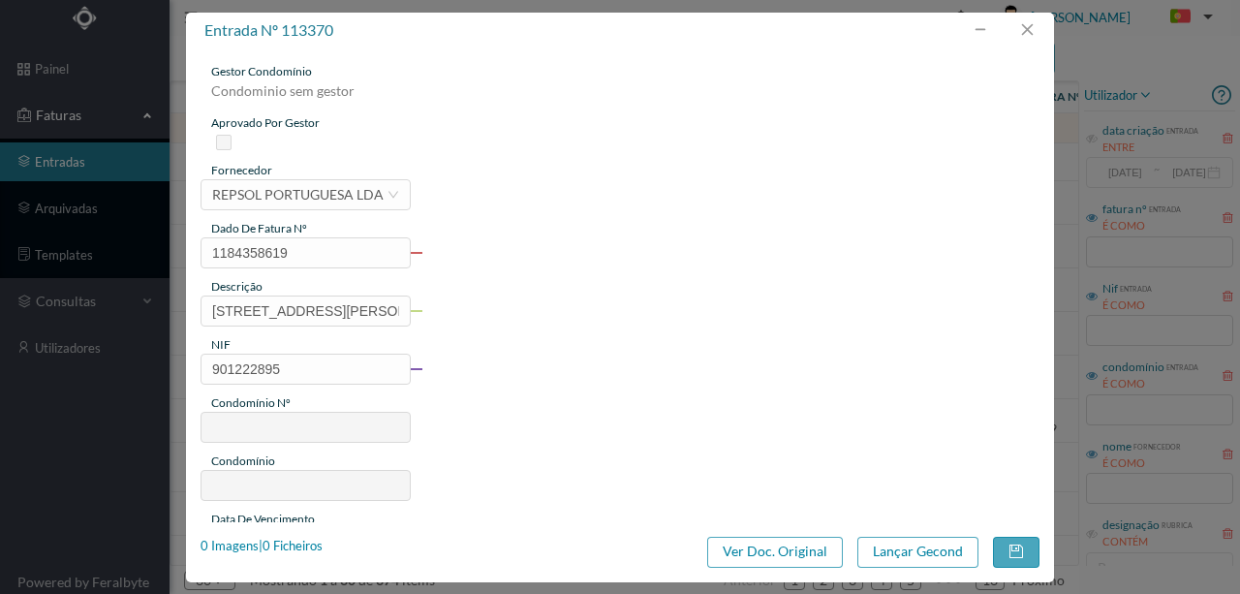
type input "747"
type input "ED. D. HENRIQUE - PORTO"
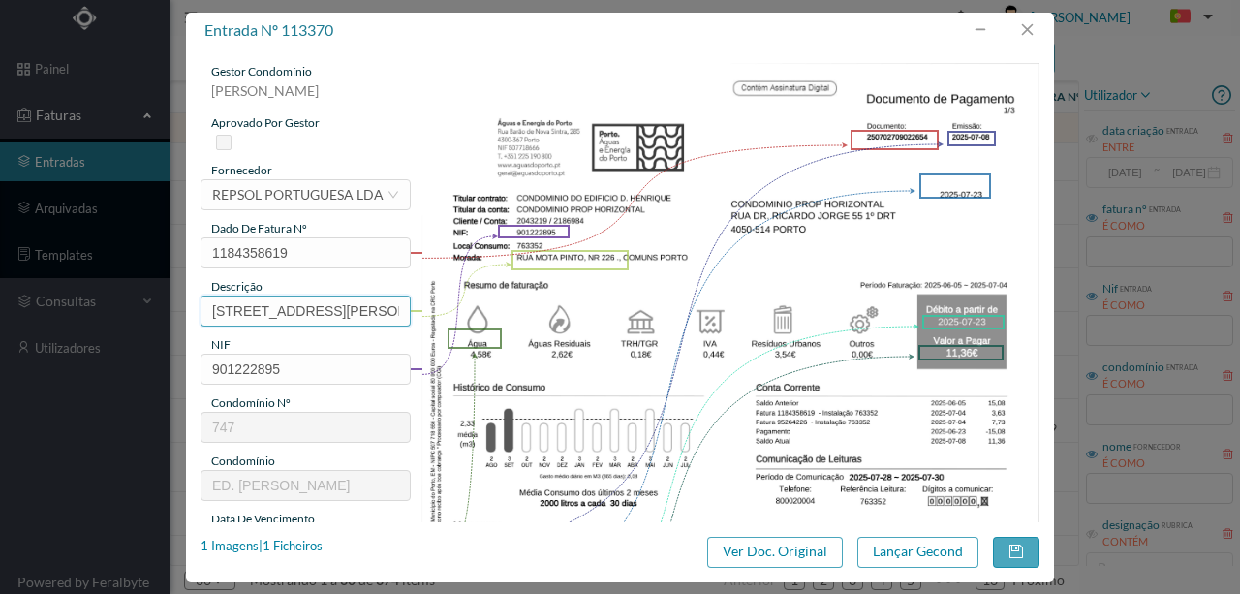
scroll to position [0, 2]
drag, startPoint x: 207, startPoint y: 306, endPoint x: 753, endPoint y: 312, distance: 546.2
click at [753, 312] on div "gestor condomínio Rui Marques aprovado por gestor fornecedor selecionar REPSOL …" at bounding box center [619, 514] width 839 height 903
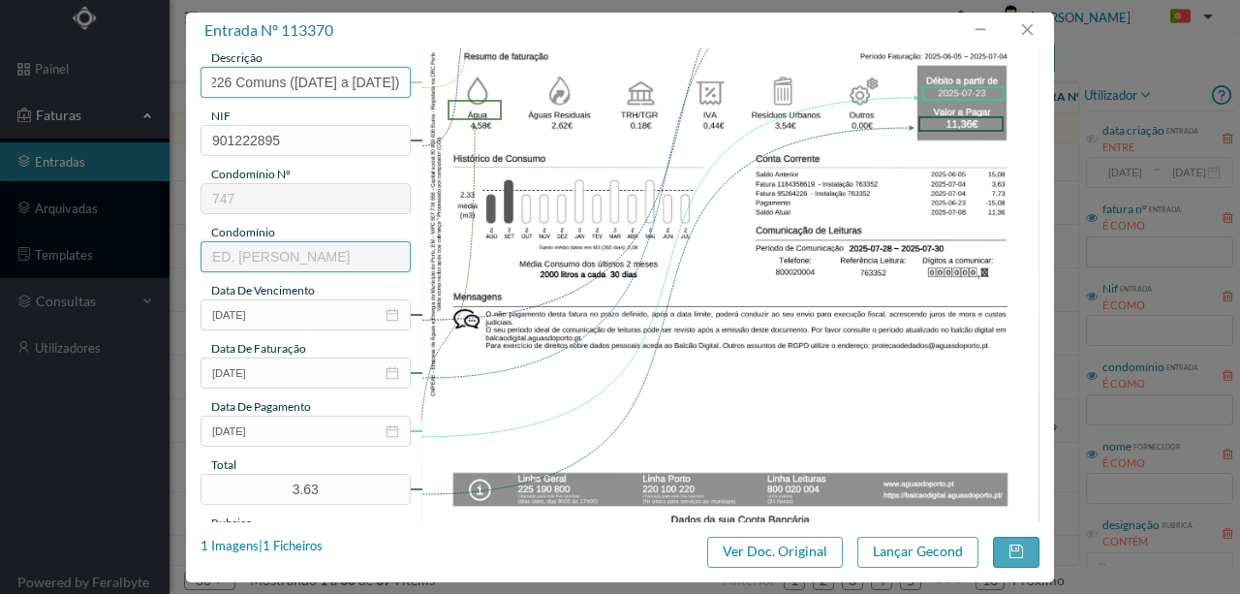
scroll to position [258, 0]
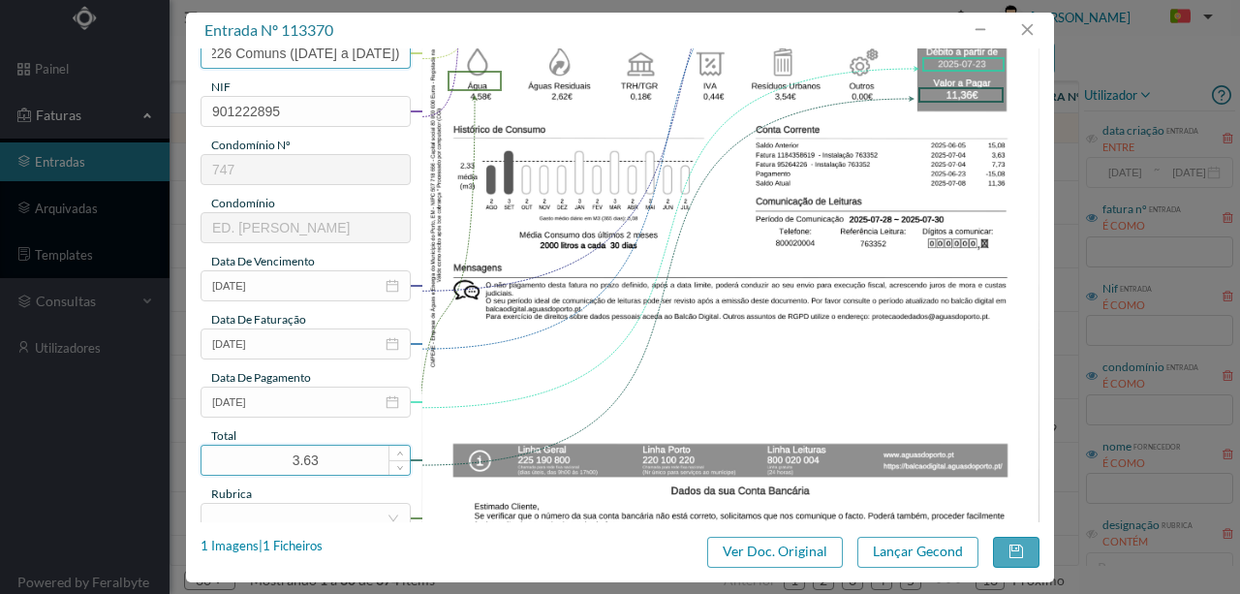
type input "226 Comuns (05.06.2025 a 04.07.2025)"
drag, startPoint x: 339, startPoint y: 455, endPoint x: 245, endPoint y: 465, distance: 94.4
click at [245, 465] on input "3.63" at bounding box center [305, 459] width 208 height 29
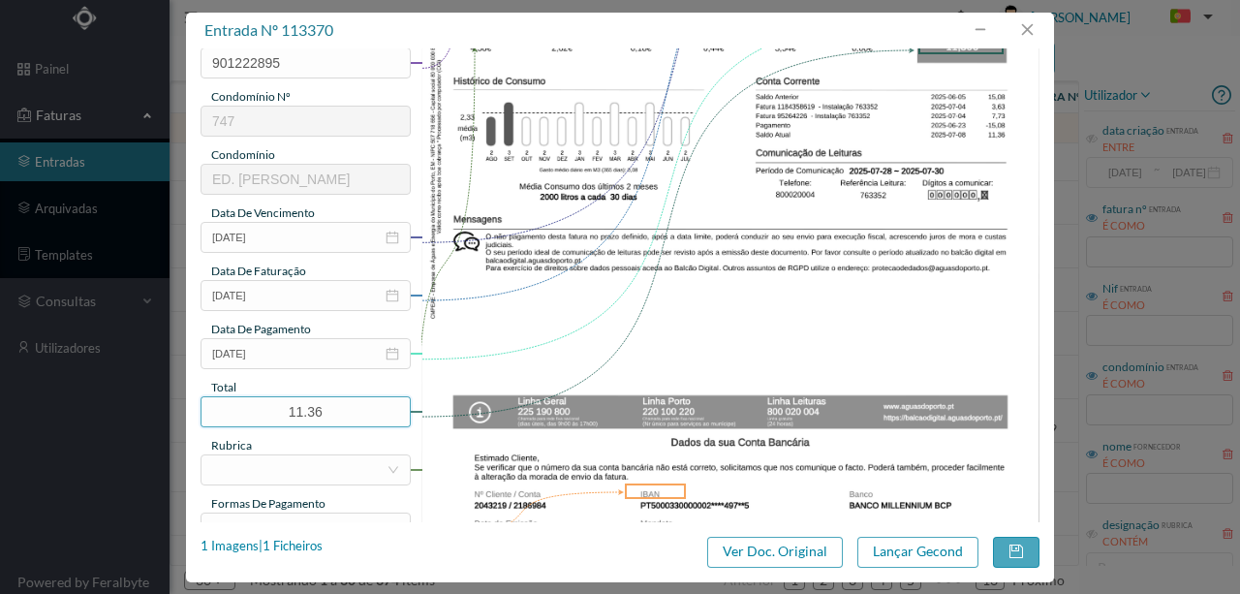
scroll to position [387, 0]
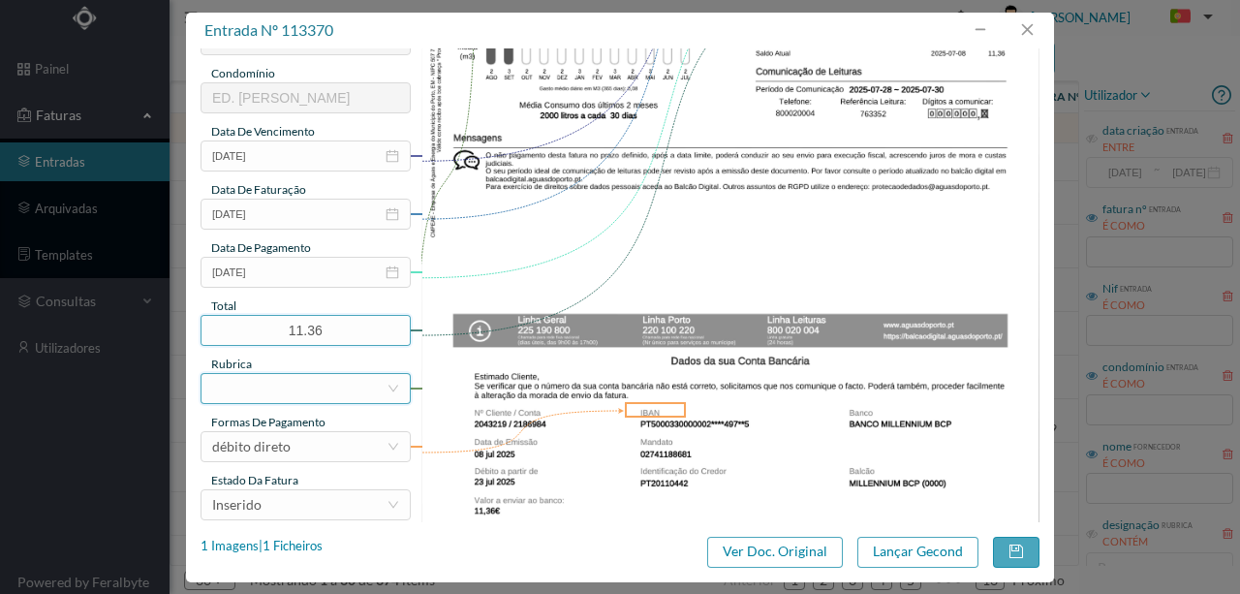
type input "11.36"
click at [234, 389] on div at bounding box center [299, 388] width 174 height 29
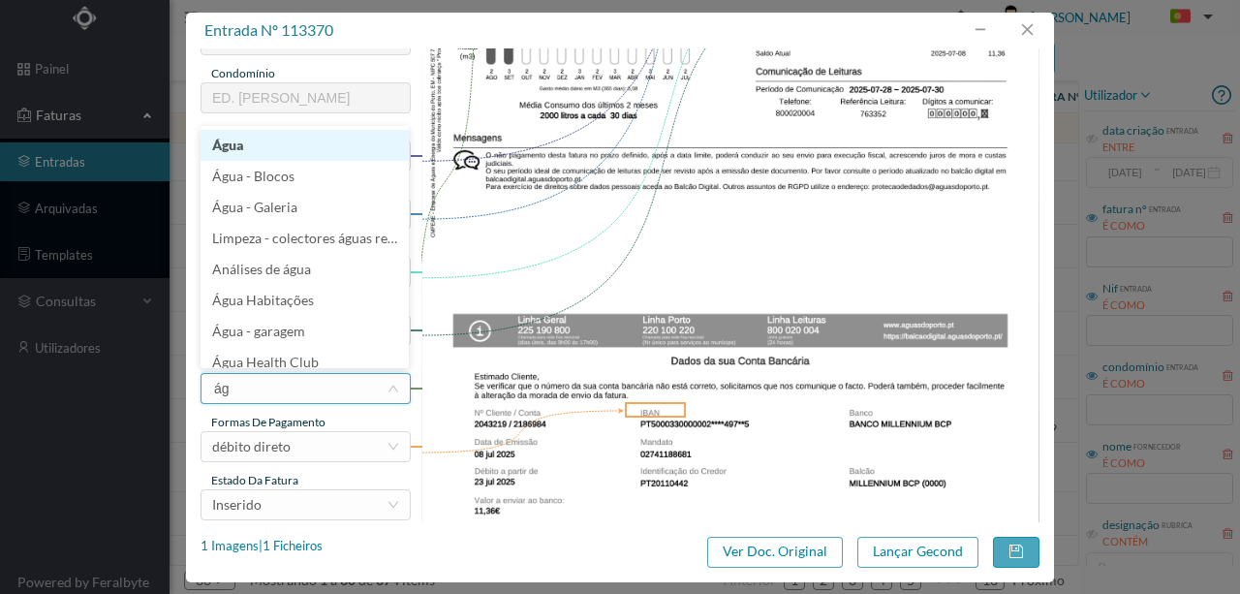
type input "águ"
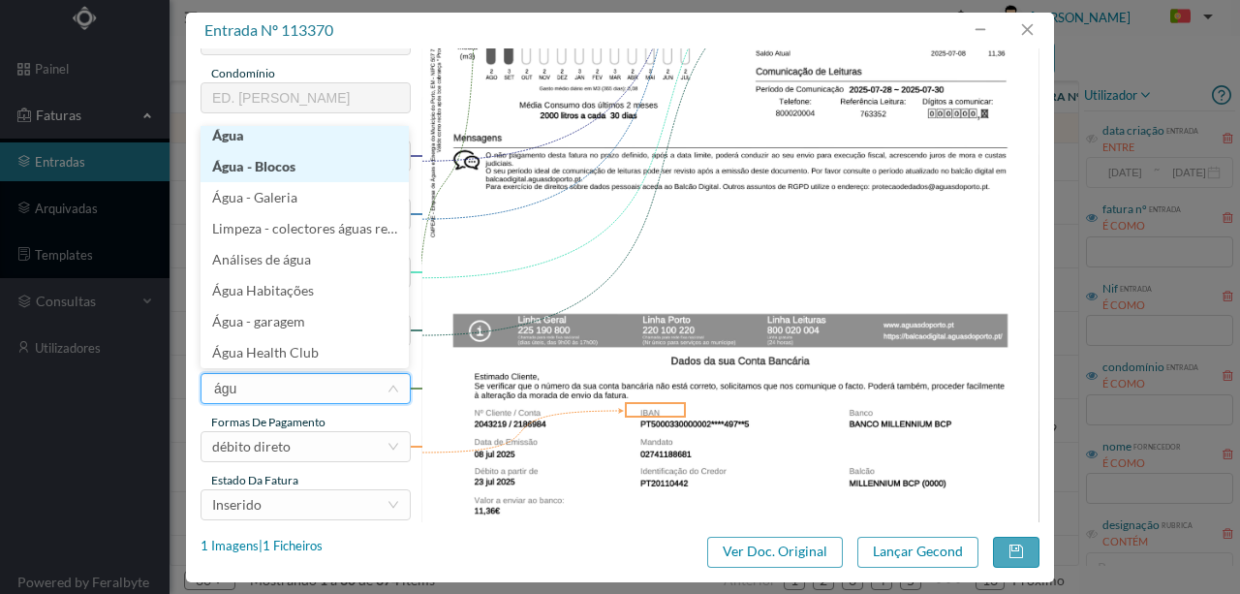
scroll to position [4, 0]
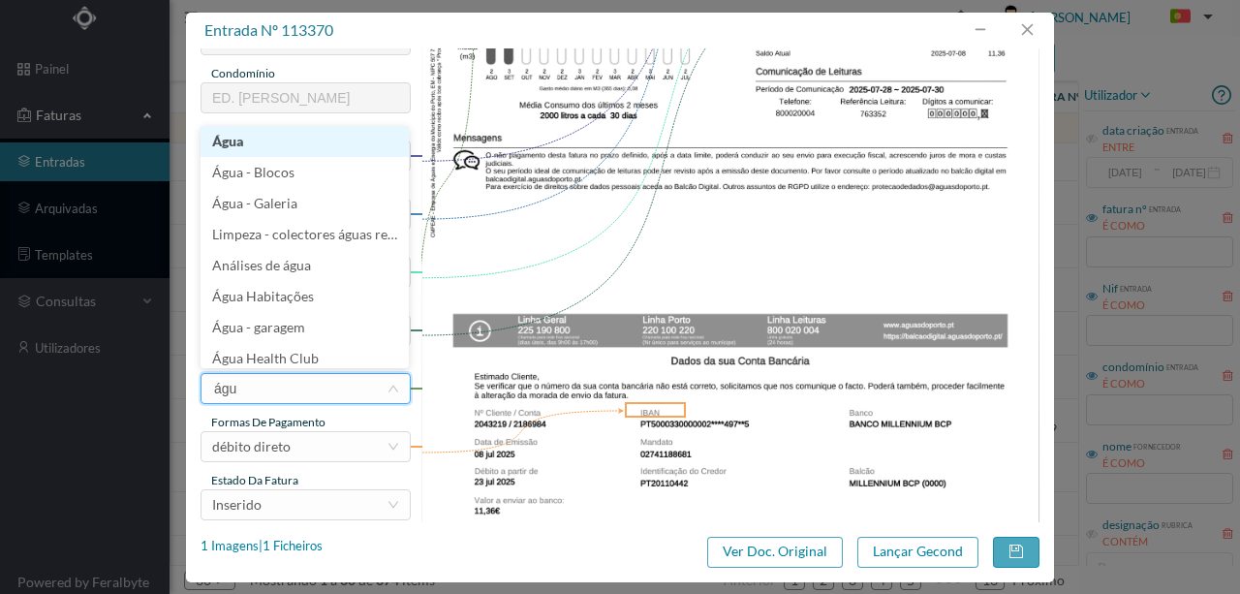
click at [234, 146] on li "Água" at bounding box center [304, 141] width 208 height 31
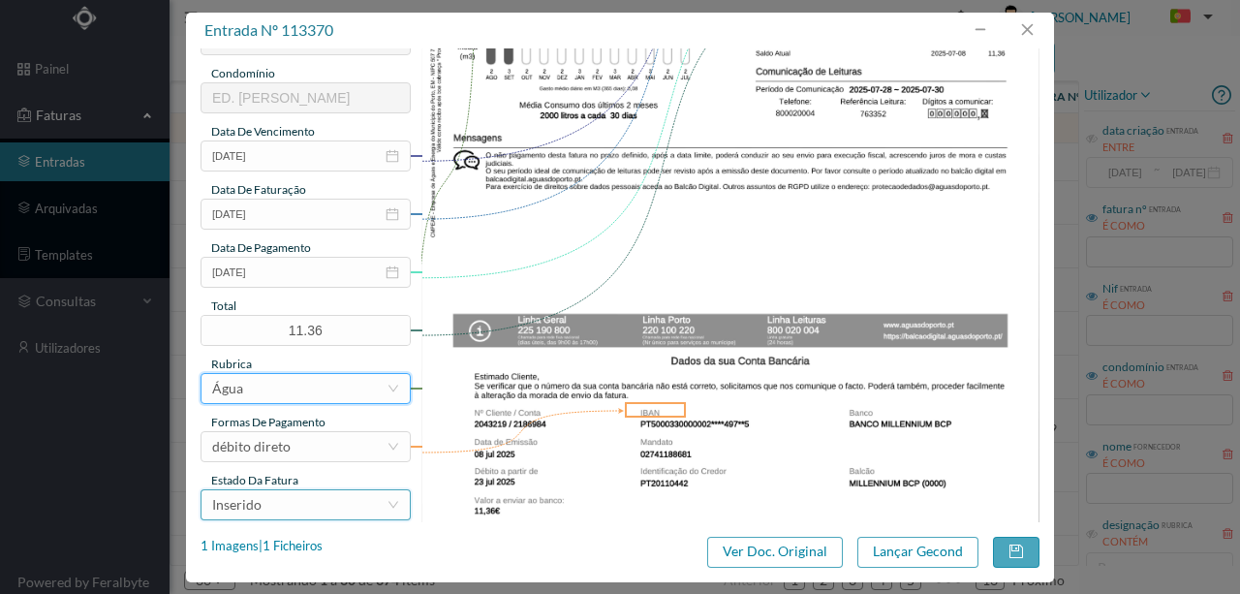
click at [298, 515] on div "Inserido" at bounding box center [299, 504] width 174 height 29
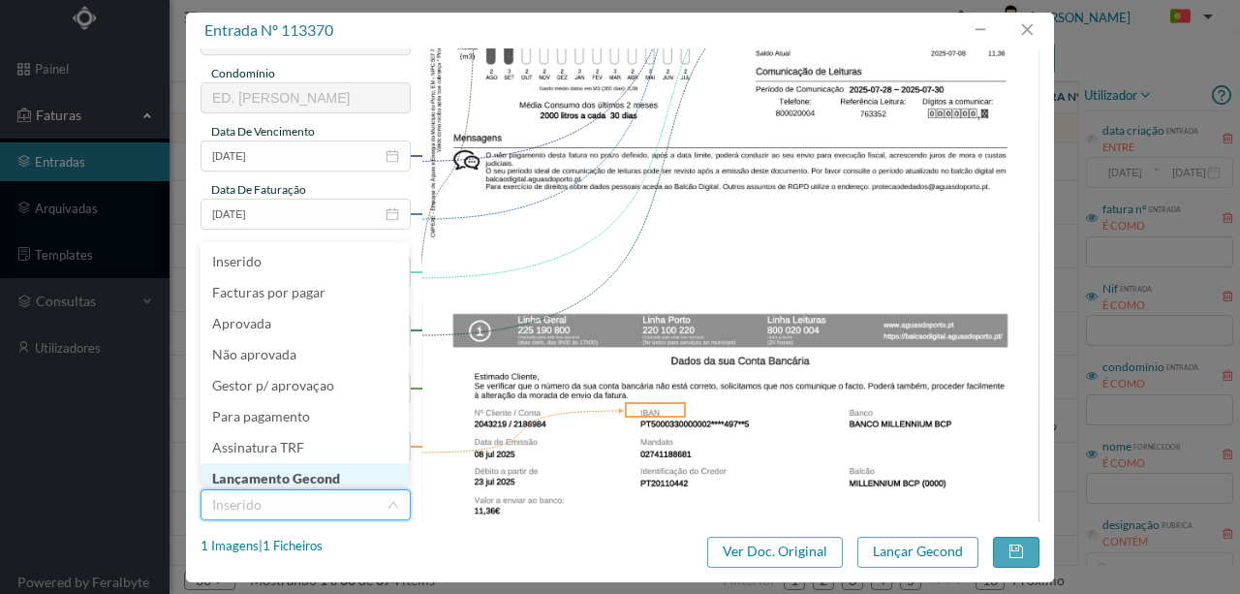
scroll to position [10, 0]
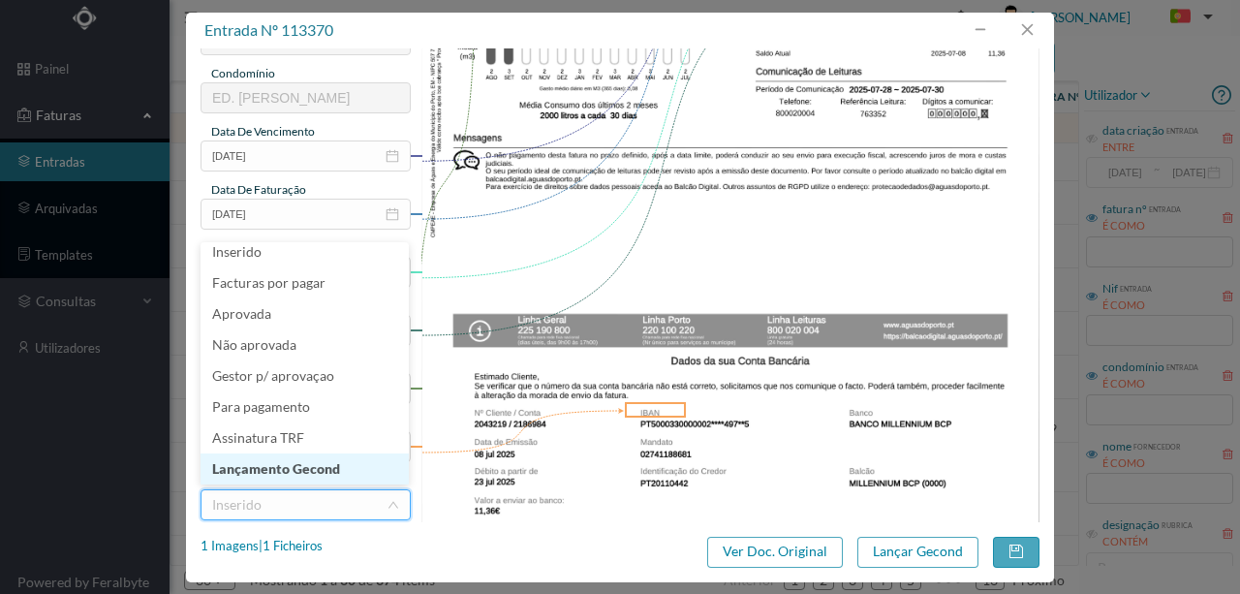
click at [314, 468] on li "Lançamento Gecond" at bounding box center [304, 468] width 208 height 31
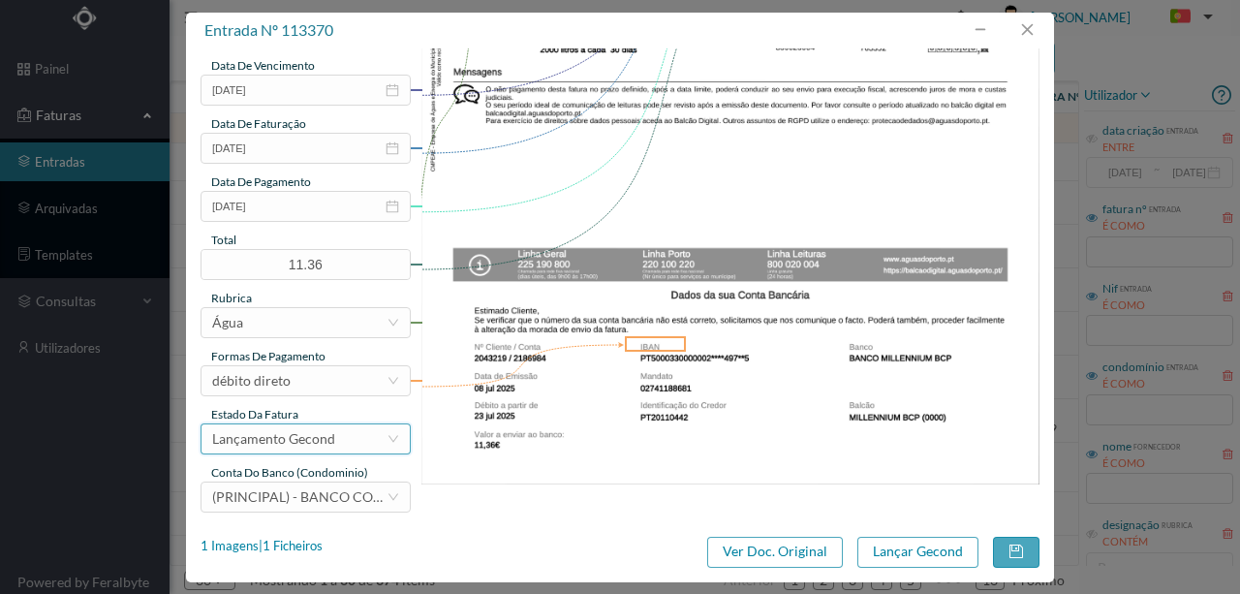
scroll to position [458, 0]
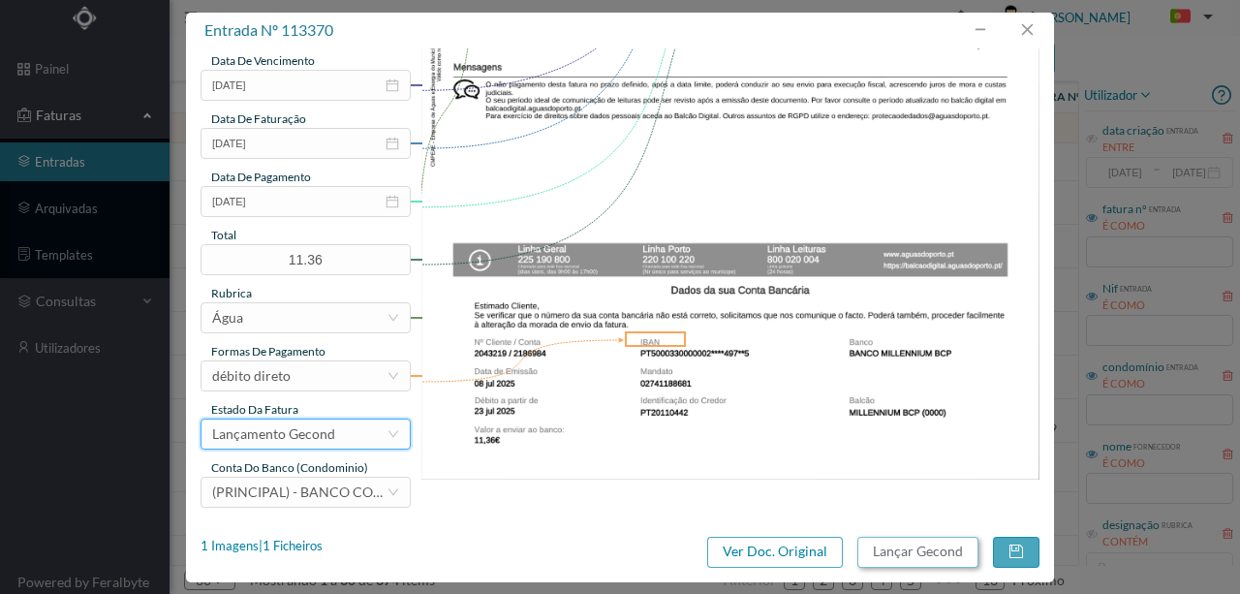
click at [927, 550] on button "Lançar Gecond" at bounding box center [917, 551] width 121 height 31
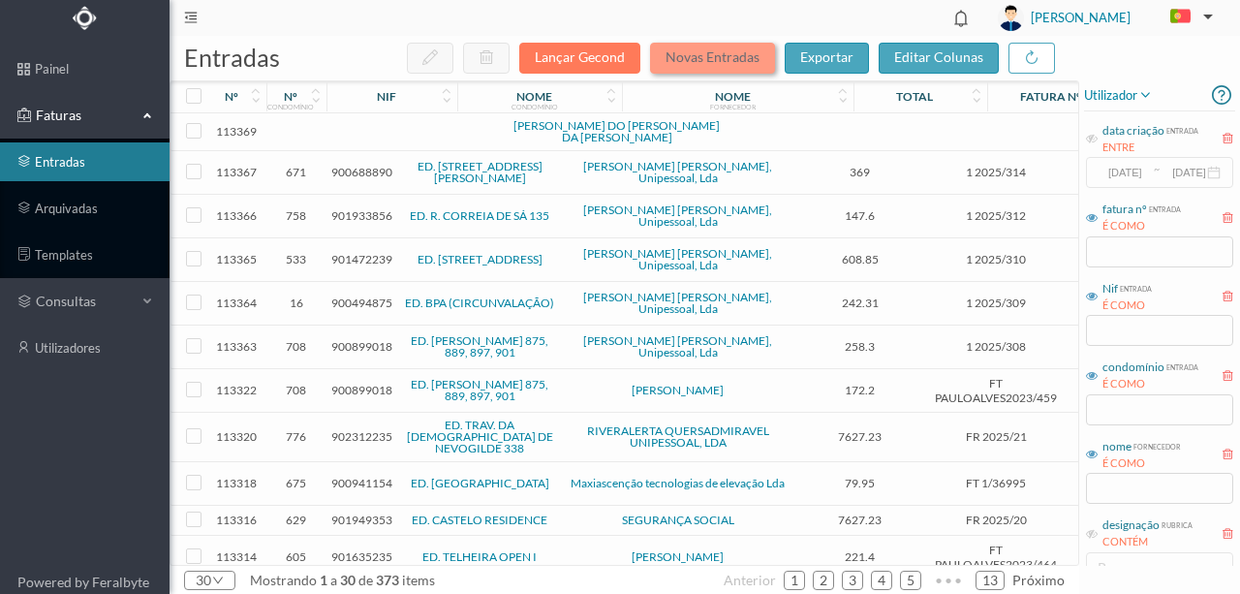
click at [699, 58] on button "Novas Entradas" at bounding box center [712, 58] width 125 height 31
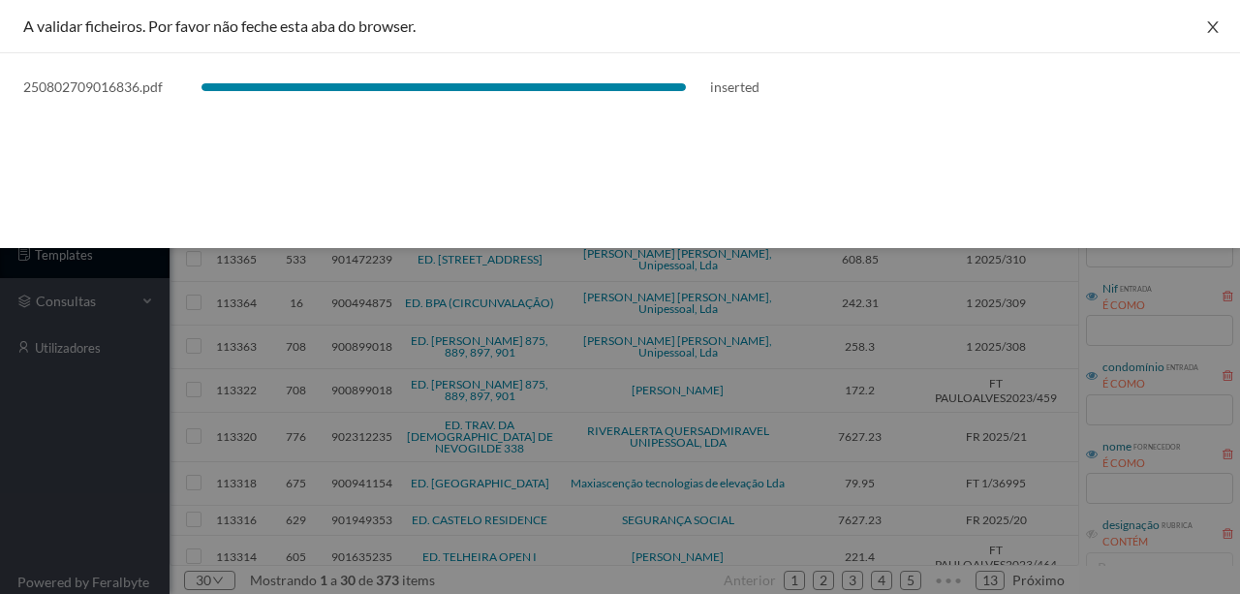
click at [1212, 27] on icon "icon: close" at bounding box center [1212, 27] width 11 height 12
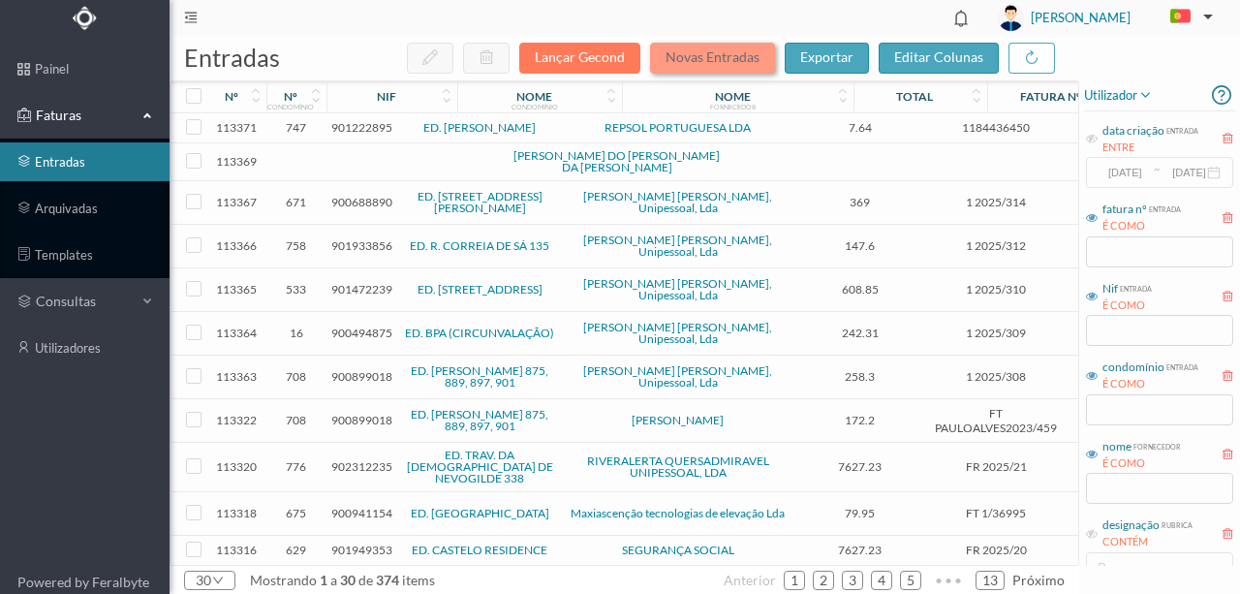
click at [668, 56] on button "Novas Entradas" at bounding box center [712, 58] width 125 height 31
